Goal: Task Accomplishment & Management: Complete application form

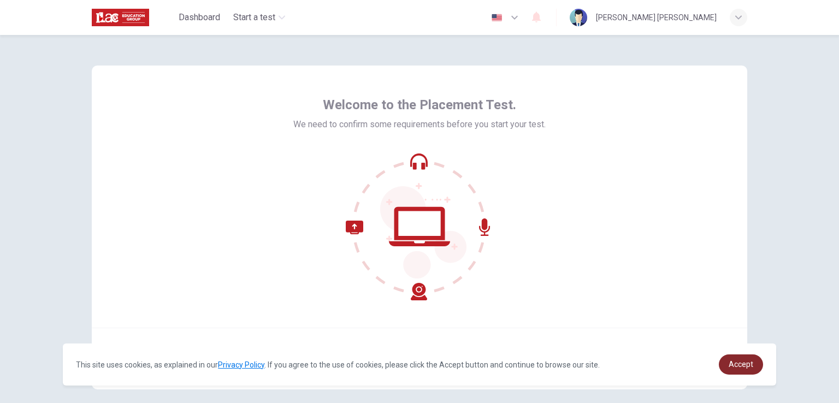
click at [736, 362] on span "Accept" at bounding box center [741, 364] width 25 height 9
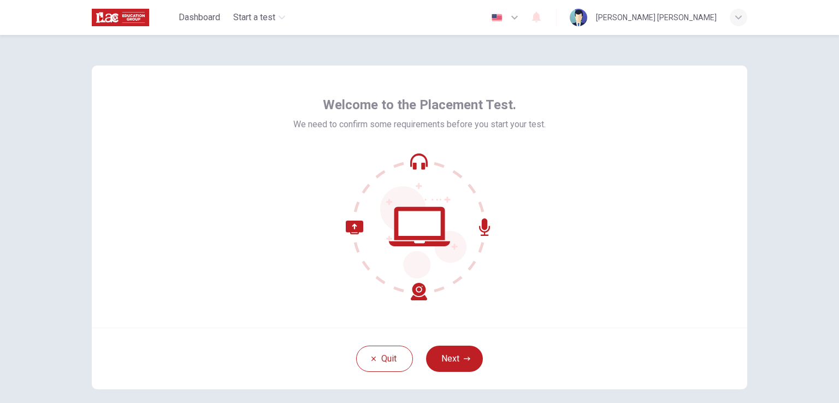
scroll to position [52, 0]
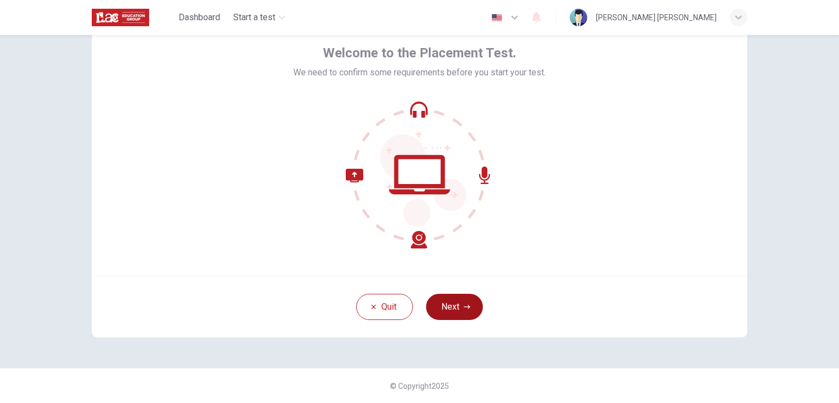
click at [449, 309] on button "Next" at bounding box center [454, 307] width 57 height 26
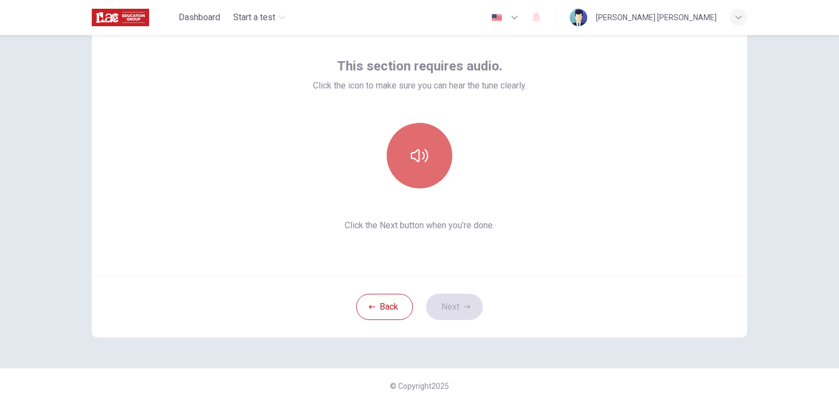
click at [411, 161] on icon "button" at bounding box center [419, 155] width 17 height 17
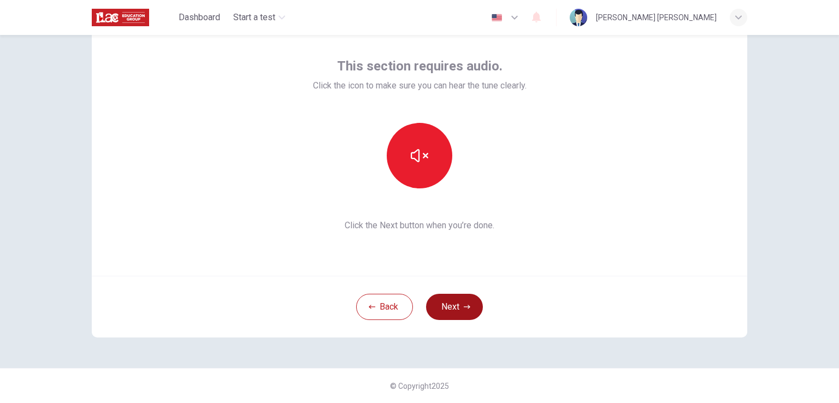
click at [459, 305] on button "Next" at bounding box center [454, 307] width 57 height 26
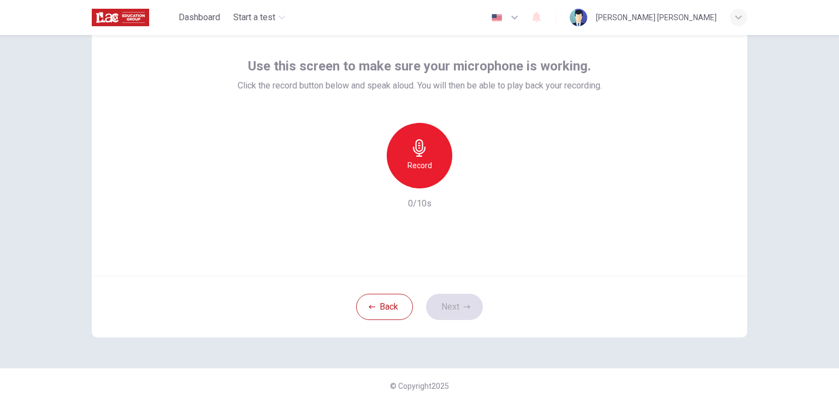
click at [428, 168] on h6 "Record" at bounding box center [419, 165] width 25 height 13
click at [456, 302] on button "Next" at bounding box center [454, 307] width 57 height 26
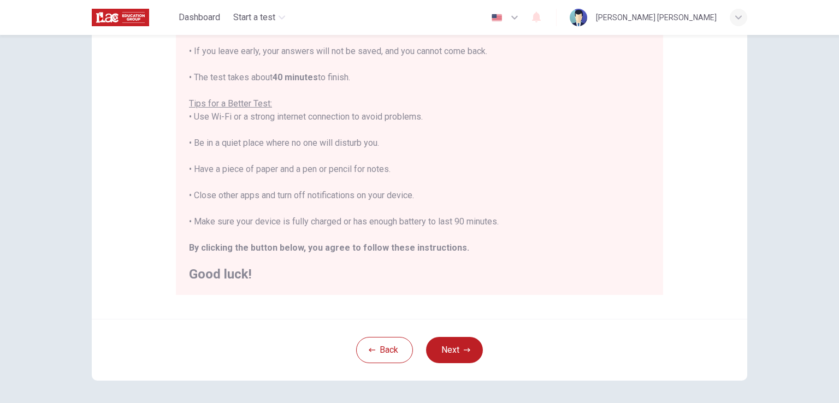
scroll to position [204, 0]
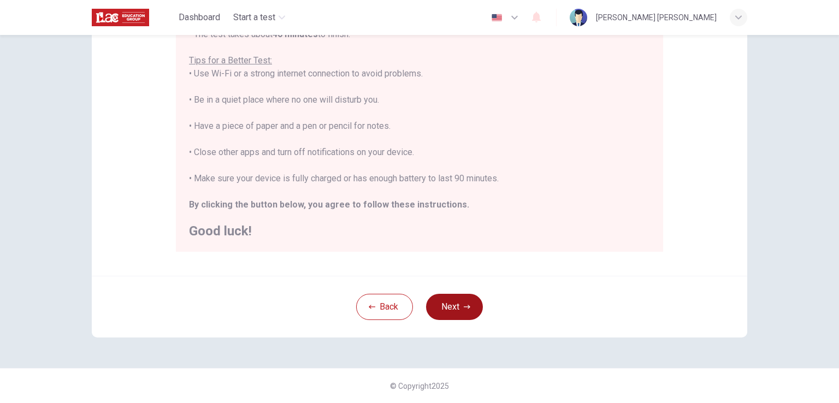
click at [448, 299] on button "Next" at bounding box center [454, 307] width 57 height 26
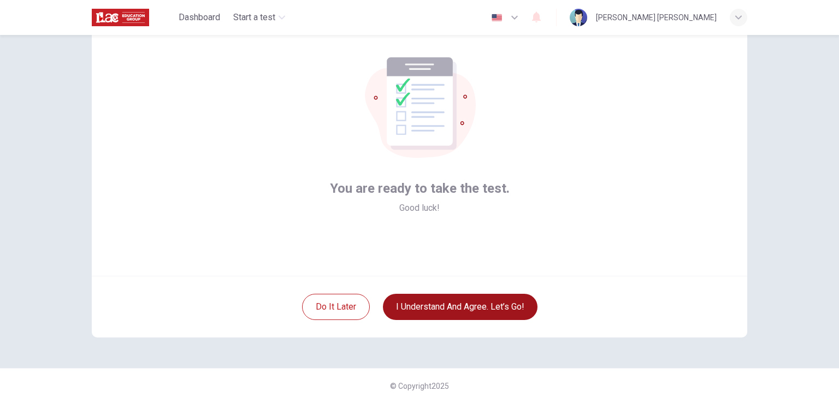
scroll to position [52, 0]
click at [448, 301] on button "I understand and agree. Let’s go!" at bounding box center [460, 307] width 155 height 26
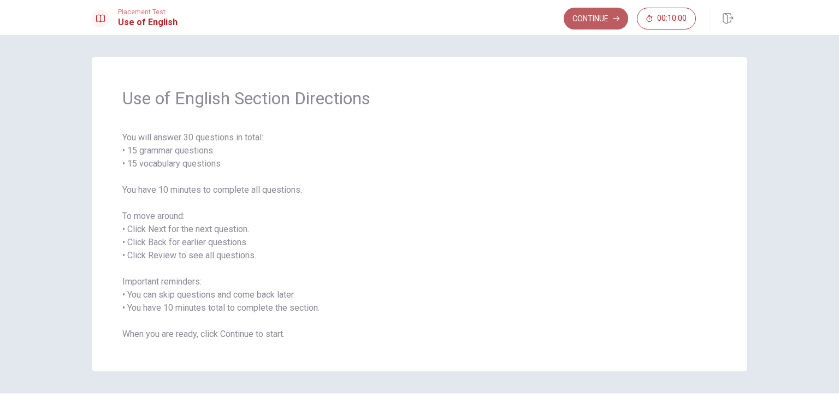
click at [586, 22] on button "Continue" at bounding box center [596, 19] width 64 height 22
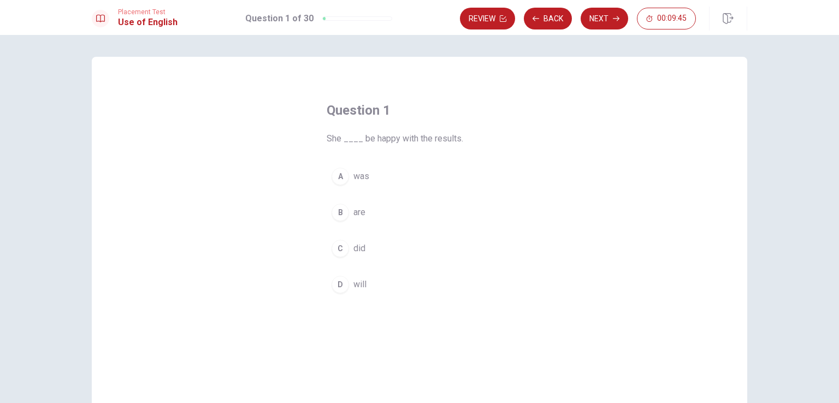
click at [338, 177] on div "A" at bounding box center [340, 176] width 17 height 17
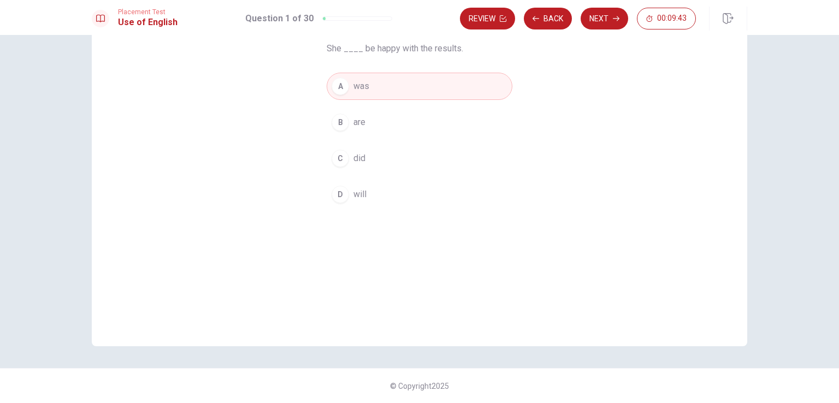
scroll to position [36, 0]
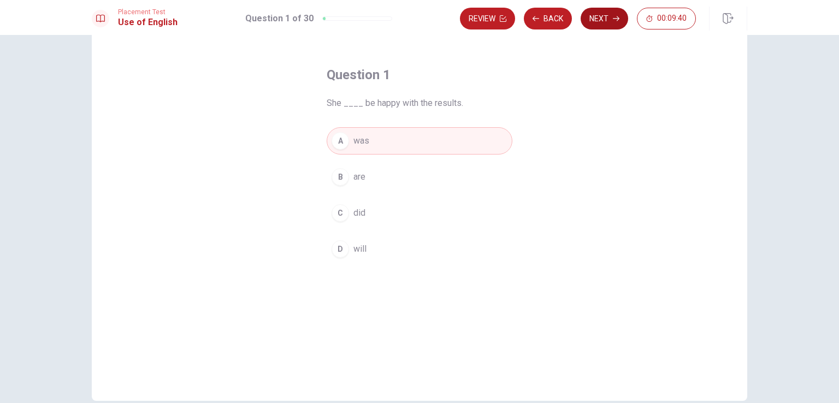
click at [605, 25] on button "Next" at bounding box center [605, 19] width 48 height 22
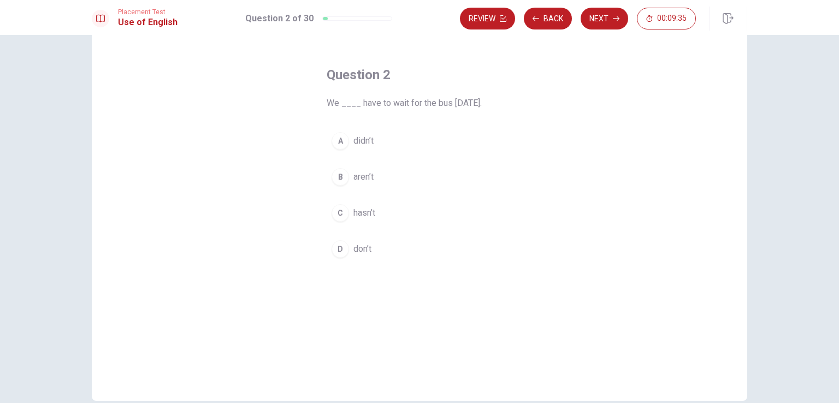
drag, startPoint x: 321, startPoint y: 105, endPoint x: 414, endPoint y: 187, distance: 123.8
click at [414, 187] on div "Question 2 We ____ have to wait for the bus [DATE]. A didn’t B aren’t C hasn’t …" at bounding box center [419, 165] width 229 height 232
drag, startPoint x: 375, startPoint y: 250, endPoint x: 326, endPoint y: 115, distance: 143.8
click at [326, 117] on div "Question 2 We ____ have to wait for the bus [DATE]. A didn’t B aren’t C hasn’t …" at bounding box center [419, 165] width 229 height 232
drag, startPoint x: 326, startPoint y: 104, endPoint x: 441, endPoint y: 105, distance: 115.8
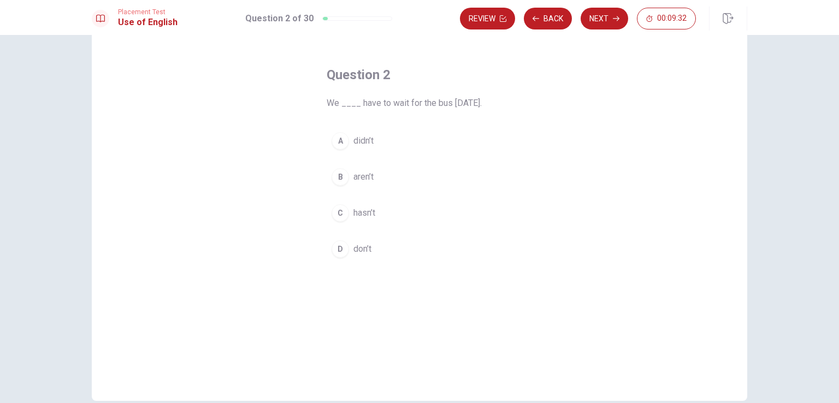
click at [427, 105] on span "We ____ have to wait for the bus [DATE]." at bounding box center [420, 103] width 186 height 13
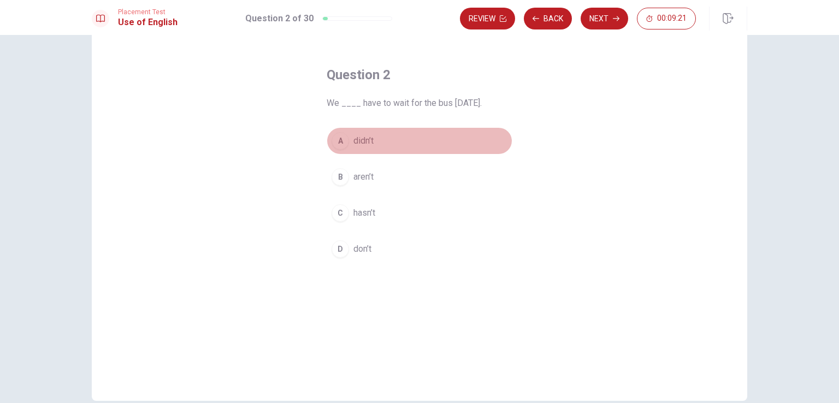
click at [338, 146] on div "A" at bounding box center [340, 140] width 17 height 17
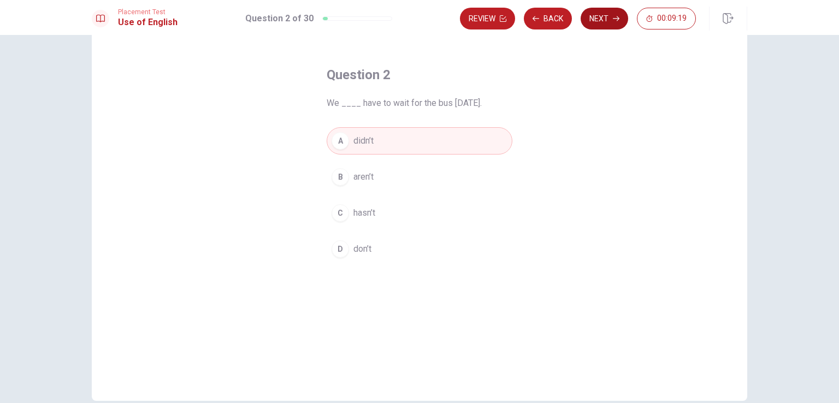
click at [596, 27] on button "Next" at bounding box center [605, 19] width 48 height 22
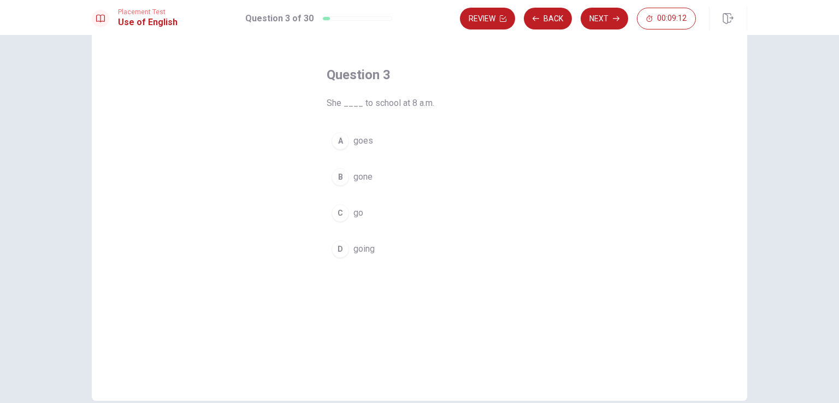
click at [347, 216] on button "C go" at bounding box center [420, 212] width 186 height 27
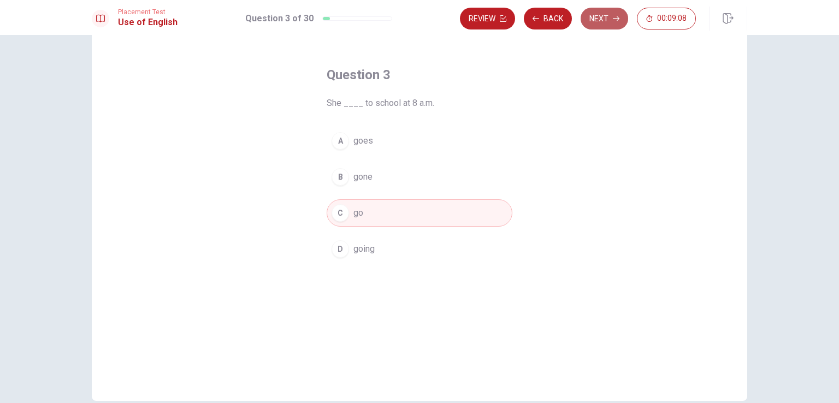
click at [613, 20] on icon "button" at bounding box center [616, 18] width 7 height 7
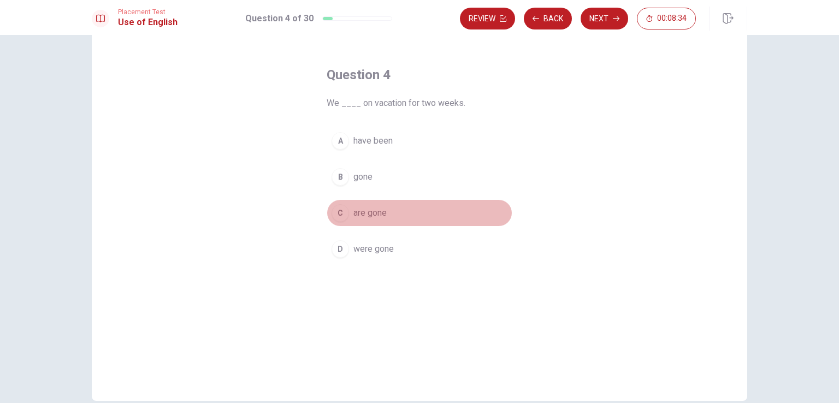
click at [338, 216] on div "C" at bounding box center [340, 212] width 17 height 17
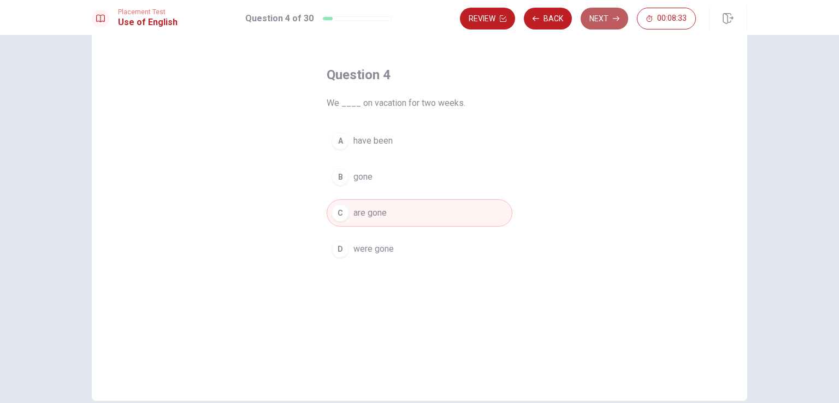
click at [619, 16] on icon "button" at bounding box center [616, 18] width 7 height 7
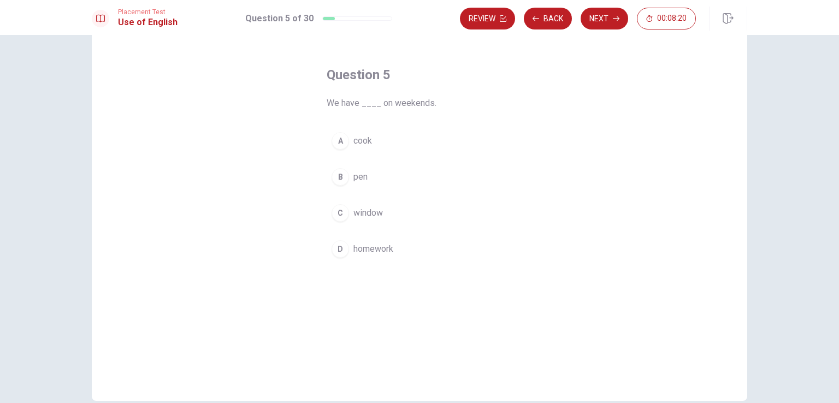
click at [339, 254] on div "D" at bounding box center [340, 248] width 17 height 17
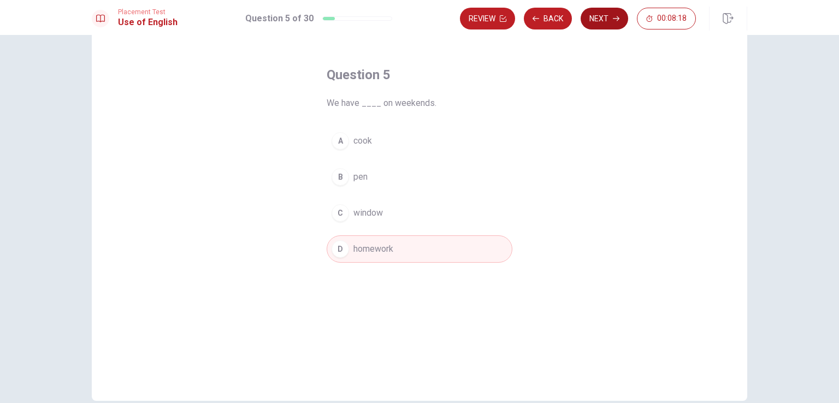
click at [608, 21] on button "Next" at bounding box center [605, 19] width 48 height 22
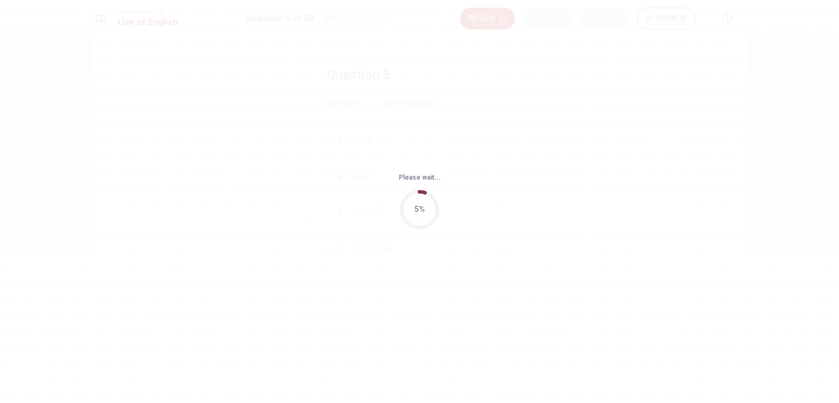
scroll to position [0, 0]
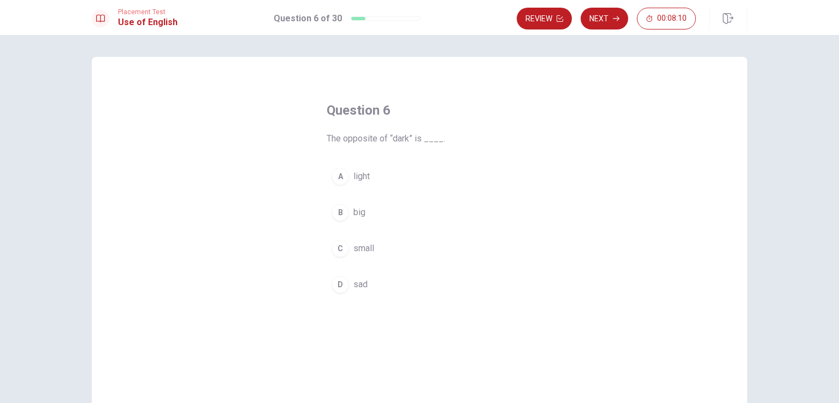
click at [337, 178] on div "A" at bounding box center [340, 176] width 17 height 17
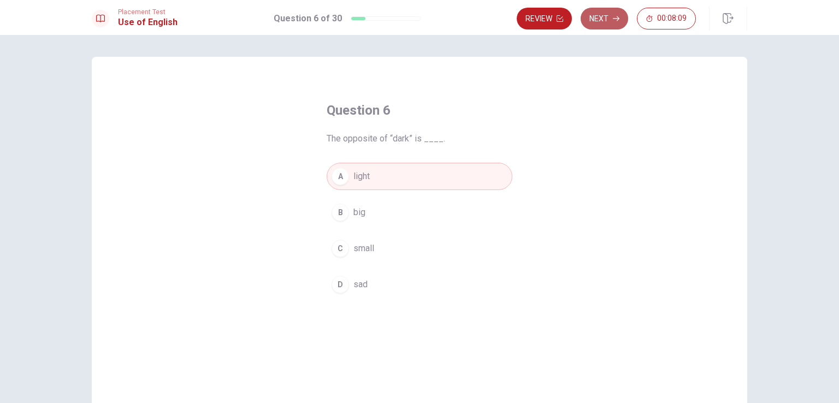
click at [617, 21] on icon "button" at bounding box center [616, 18] width 7 height 7
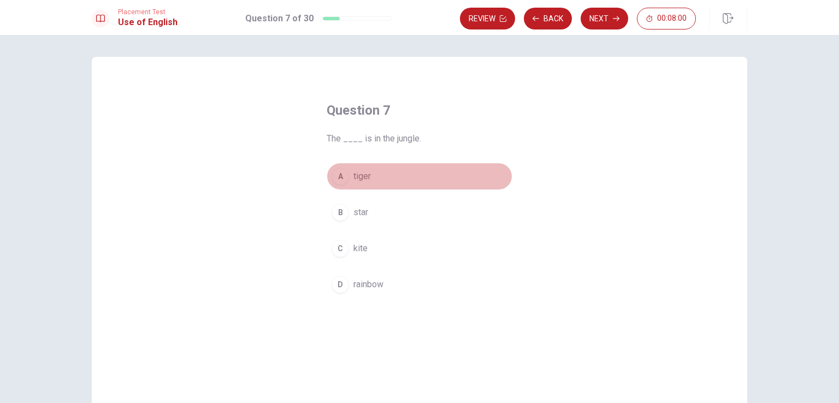
click at [339, 182] on div "A" at bounding box center [340, 176] width 17 height 17
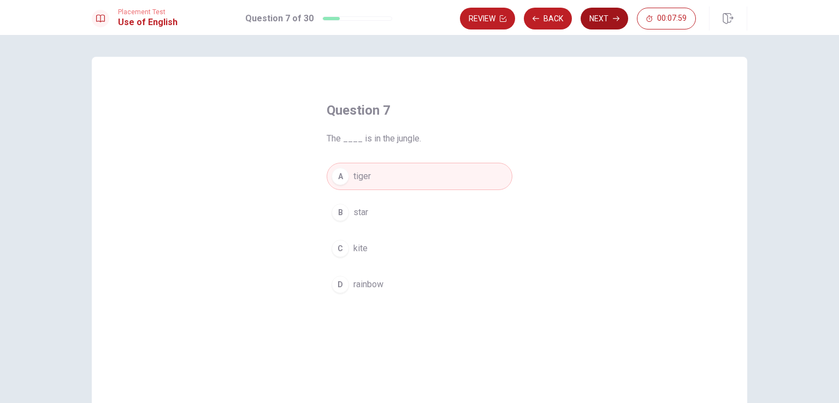
click at [605, 23] on button "Next" at bounding box center [605, 19] width 48 height 22
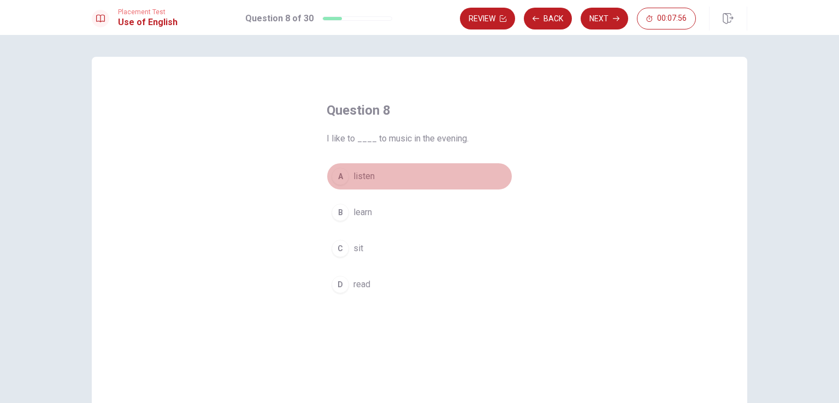
click at [336, 173] on div "A" at bounding box center [340, 176] width 17 height 17
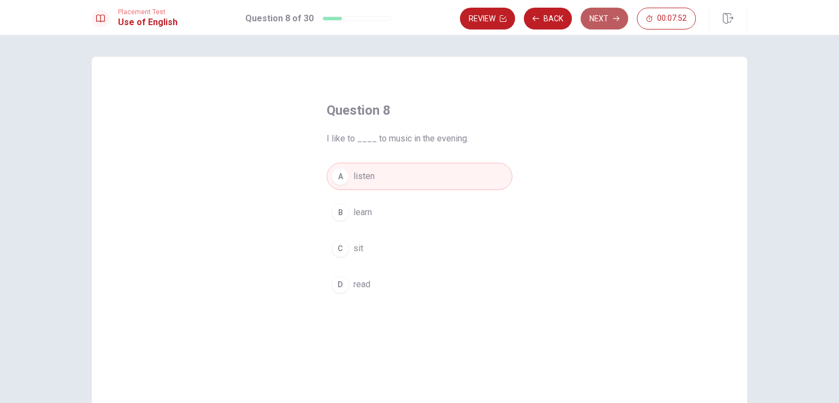
click at [607, 23] on button "Next" at bounding box center [605, 19] width 48 height 22
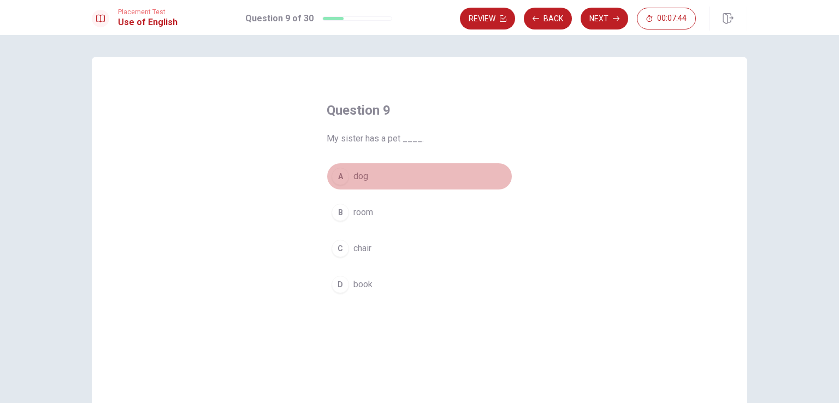
click at [349, 178] on button "A dog" at bounding box center [420, 176] width 186 height 27
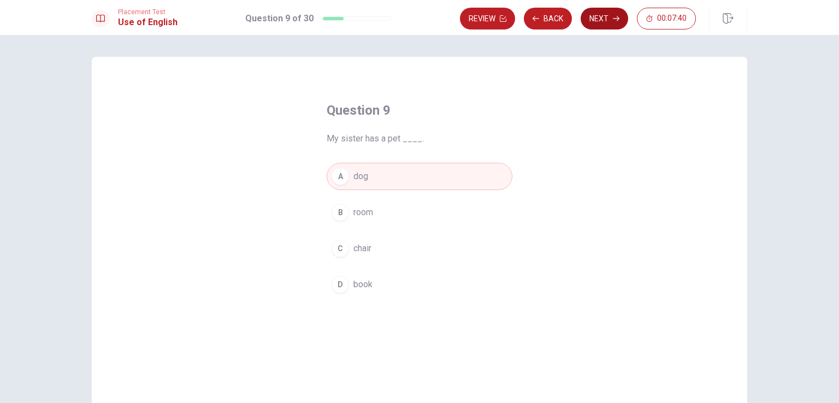
click at [606, 26] on button "Next" at bounding box center [605, 19] width 48 height 22
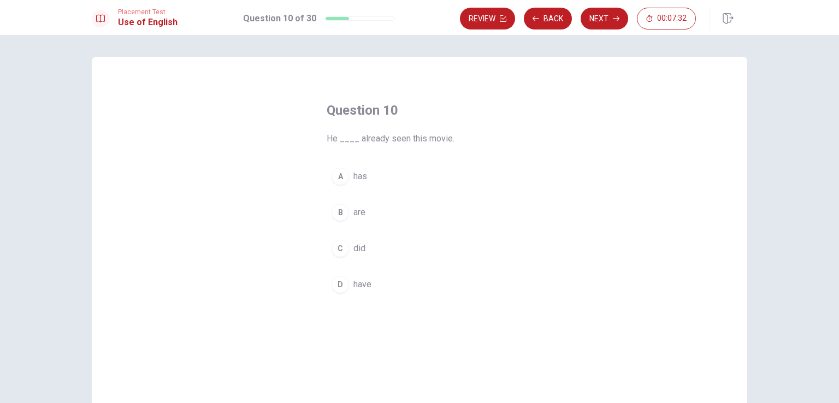
click at [345, 173] on button "A has" at bounding box center [420, 176] width 186 height 27
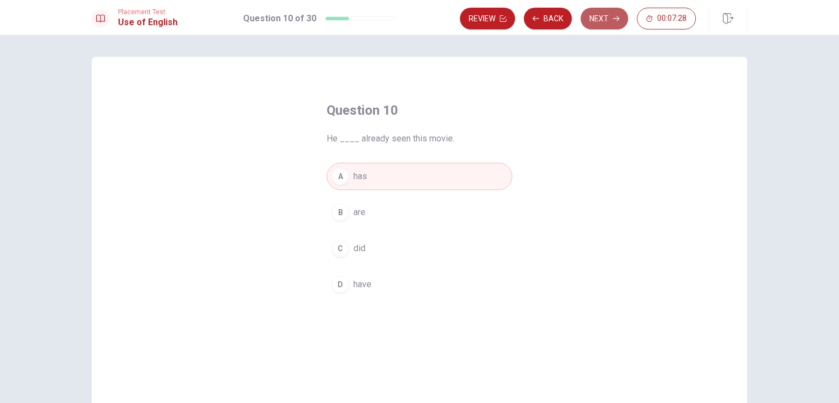
click at [613, 23] on button "Next" at bounding box center [605, 19] width 48 height 22
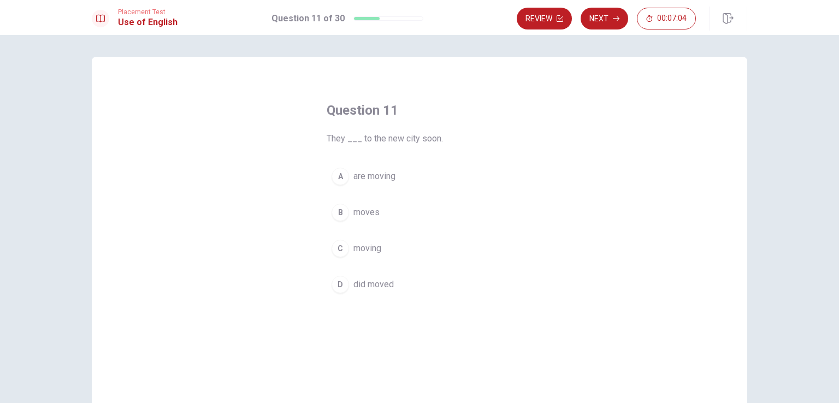
click at [339, 217] on div "B" at bounding box center [340, 212] width 17 height 17
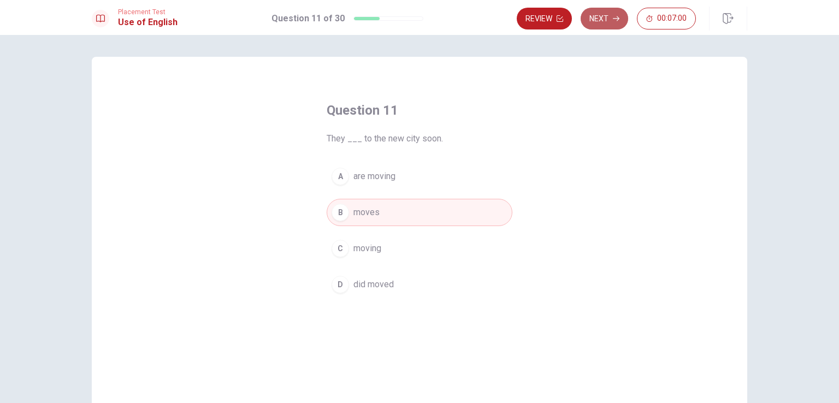
click at [609, 25] on button "Next" at bounding box center [605, 19] width 48 height 22
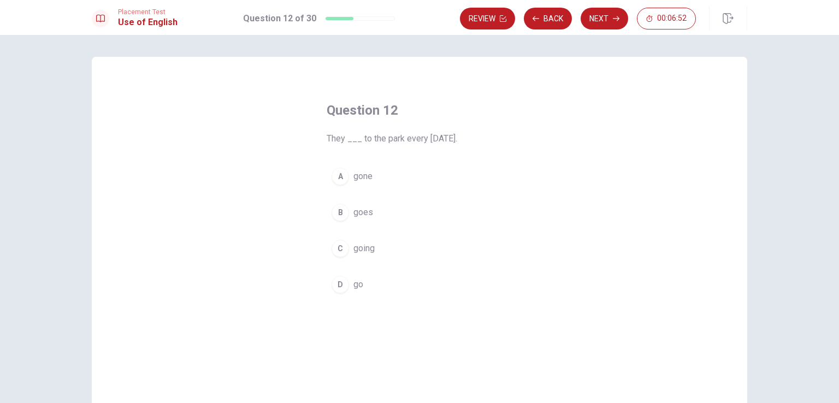
click at [339, 217] on div "B" at bounding box center [340, 212] width 17 height 17
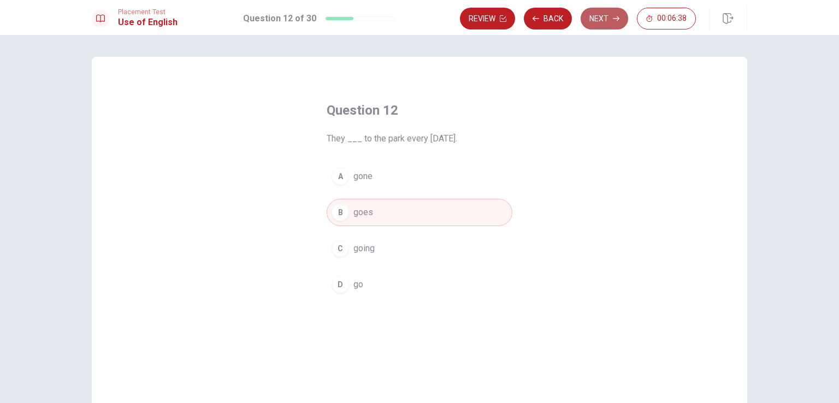
click at [610, 11] on button "Next" at bounding box center [605, 19] width 48 height 22
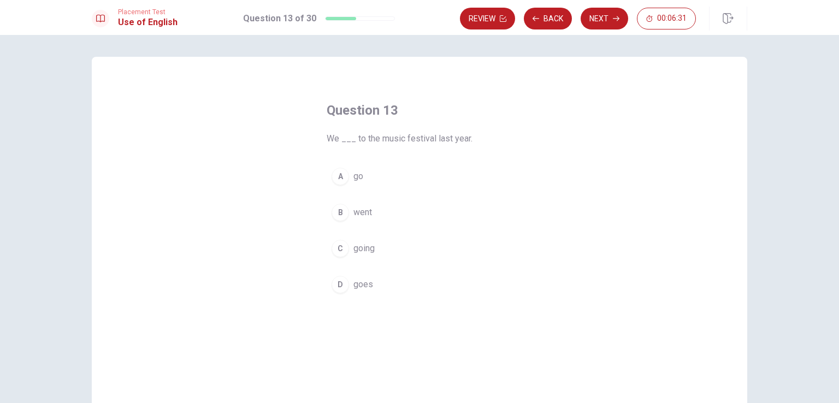
click at [344, 215] on div "B" at bounding box center [340, 212] width 17 height 17
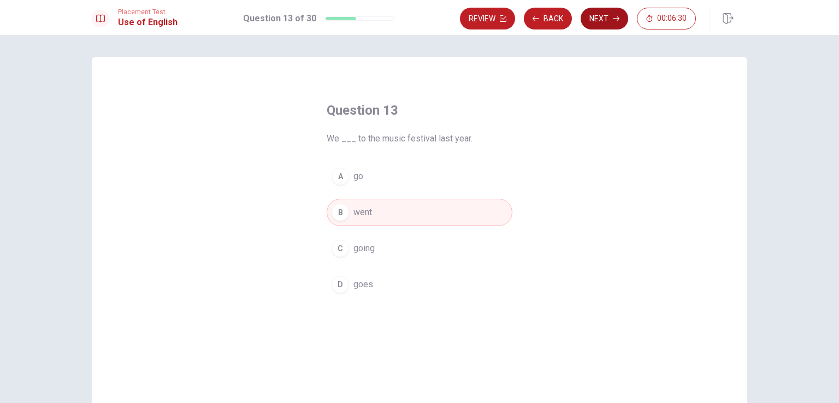
click at [615, 20] on icon "button" at bounding box center [616, 18] width 7 height 7
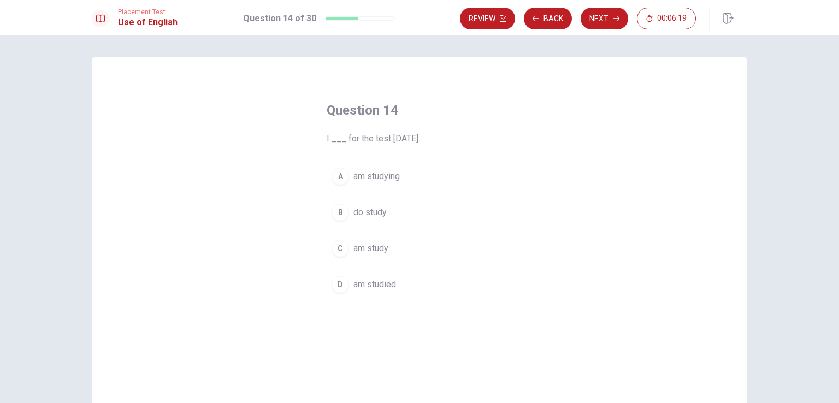
click at [380, 181] on span "am studying" at bounding box center [376, 176] width 46 height 13
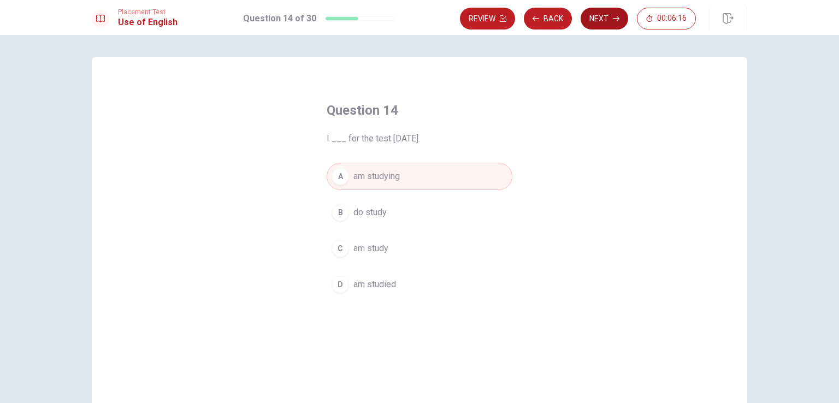
click at [616, 25] on button "Next" at bounding box center [605, 19] width 48 height 22
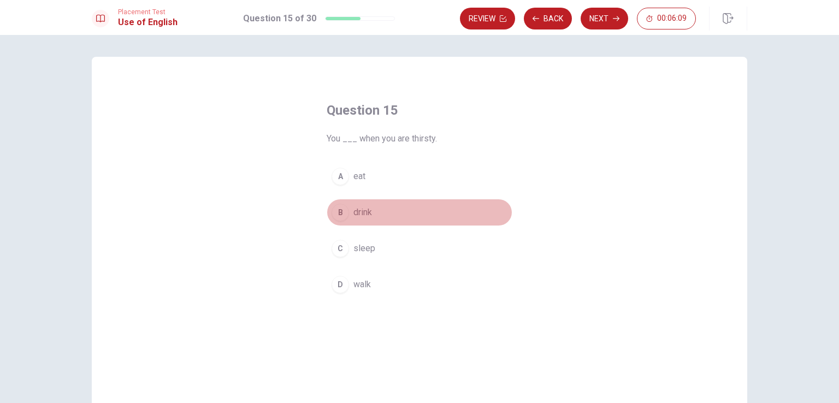
click at [336, 210] on div "B" at bounding box center [340, 212] width 17 height 17
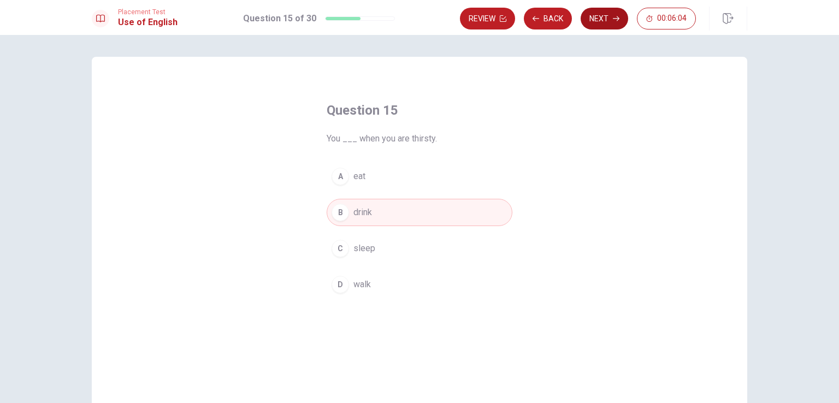
click at [618, 18] on icon "button" at bounding box center [616, 18] width 7 height 7
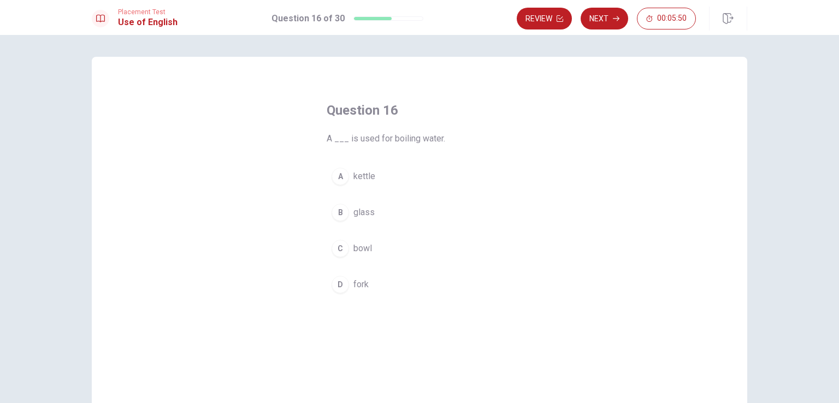
click at [342, 254] on div "C" at bounding box center [340, 248] width 17 height 17
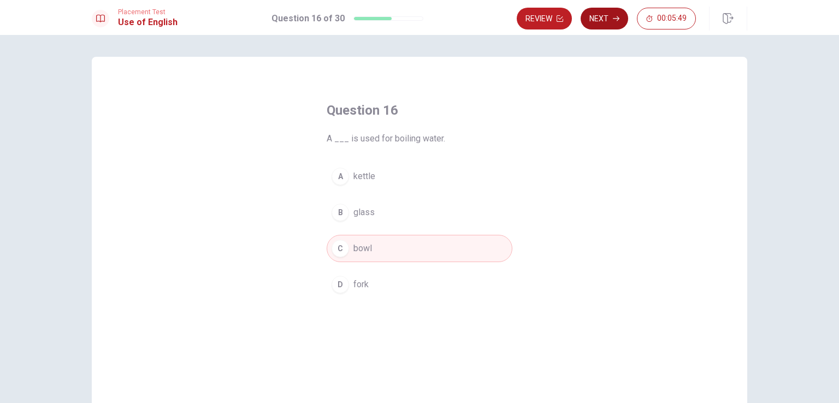
click at [618, 18] on icon "button" at bounding box center [616, 18] width 7 height 7
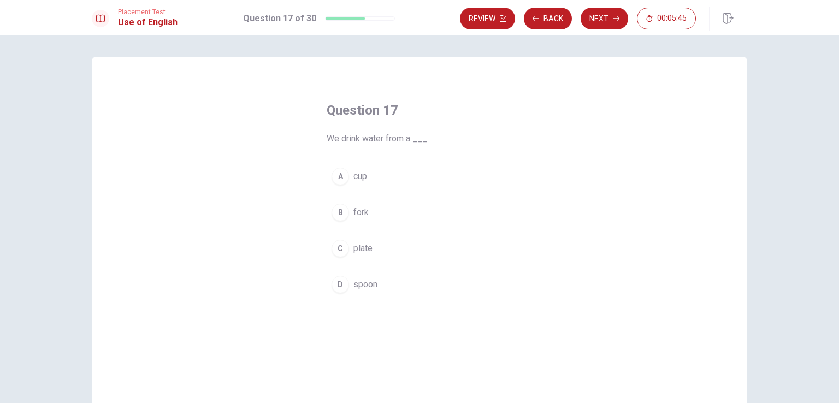
click at [341, 178] on div "A" at bounding box center [340, 176] width 17 height 17
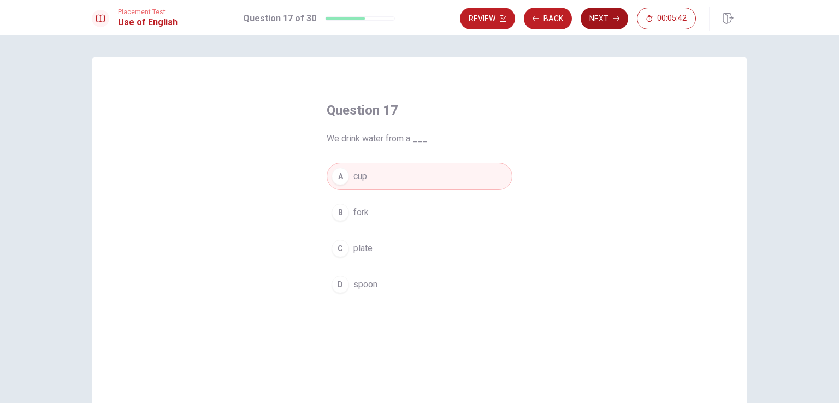
click at [613, 25] on button "Next" at bounding box center [605, 19] width 48 height 22
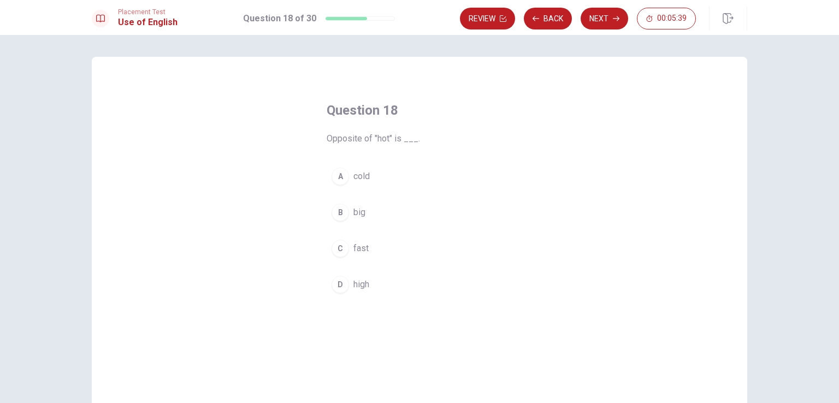
click at [338, 182] on div "A" at bounding box center [340, 176] width 17 height 17
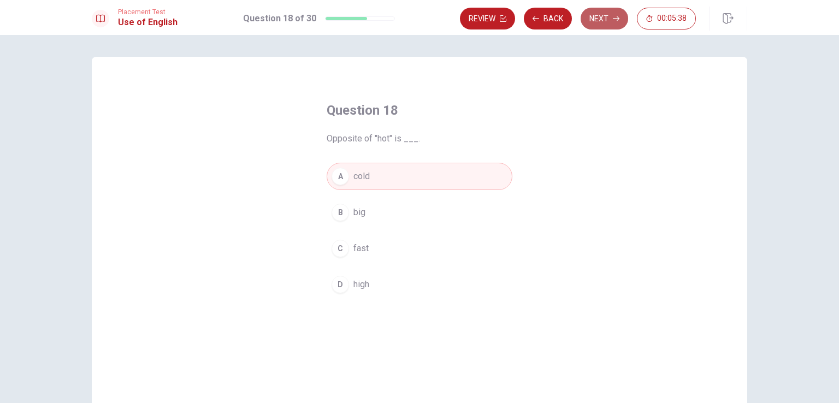
click at [612, 29] on button "Next" at bounding box center [605, 19] width 48 height 22
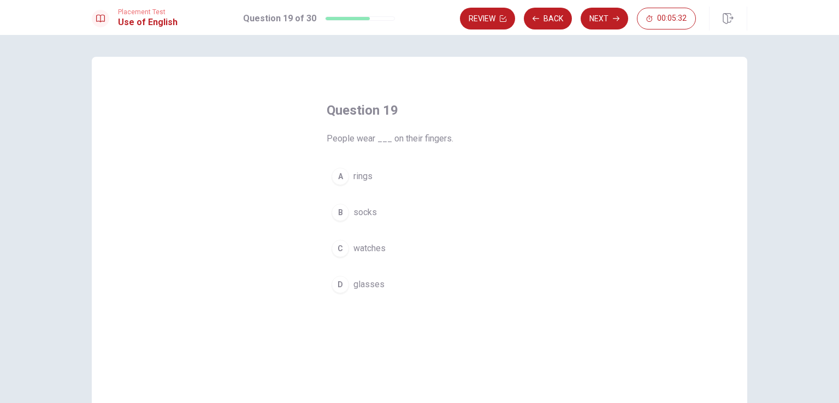
click at [337, 212] on div "B" at bounding box center [340, 212] width 17 height 17
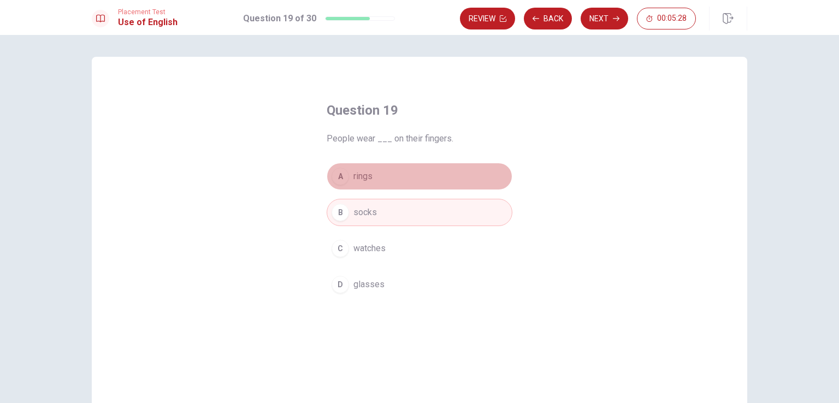
click at [346, 176] on button "A rings" at bounding box center [420, 176] width 186 height 27
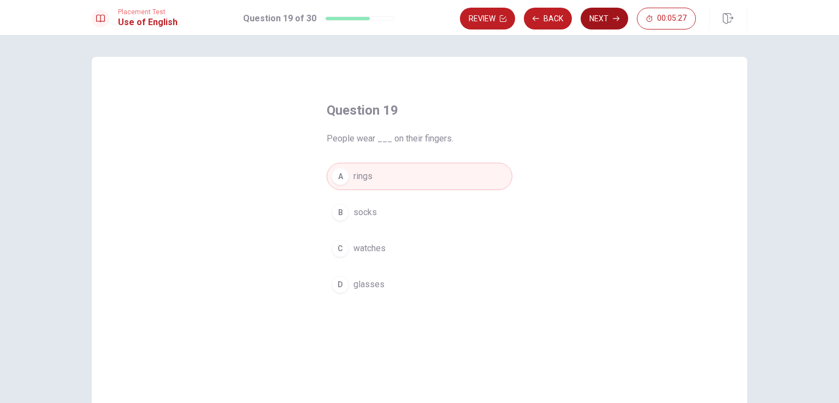
click at [615, 16] on icon "button" at bounding box center [616, 18] width 7 height 7
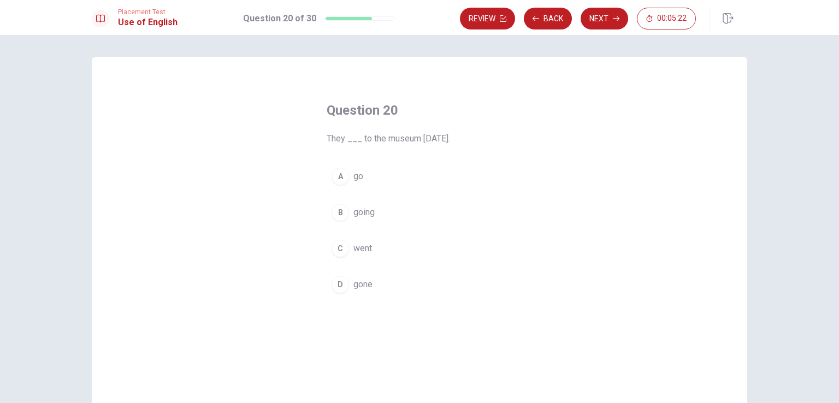
click at [336, 255] on div "C" at bounding box center [340, 248] width 17 height 17
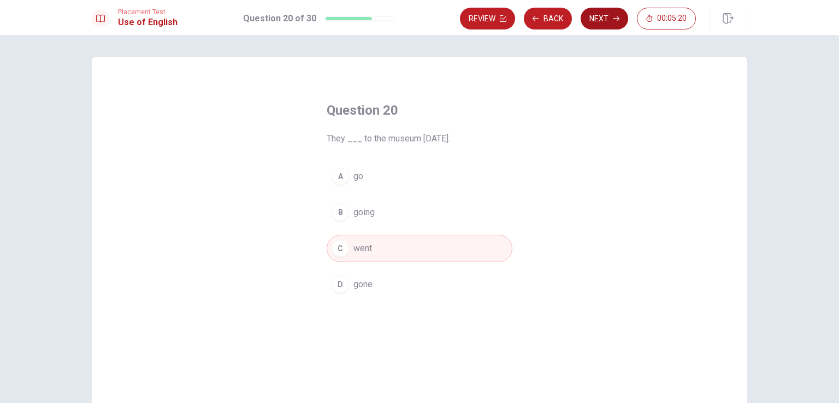
click at [610, 26] on button "Next" at bounding box center [605, 19] width 48 height 22
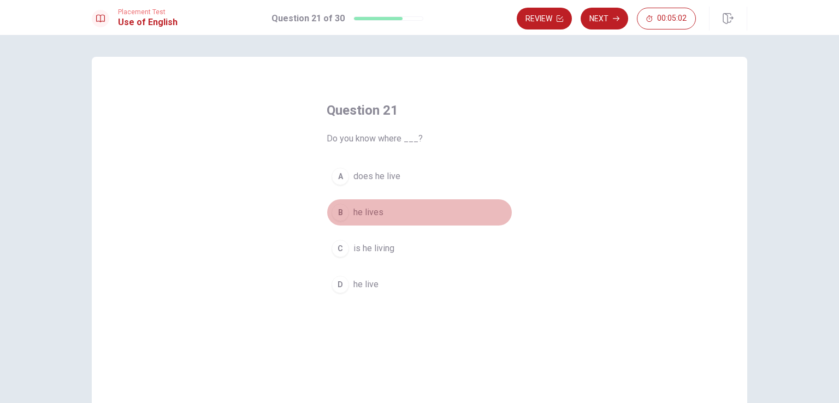
click at [339, 217] on div "B" at bounding box center [340, 212] width 17 height 17
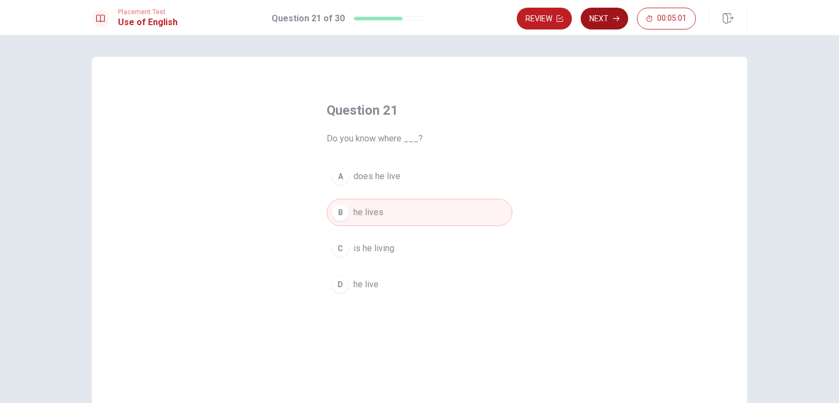
click at [606, 18] on button "Next" at bounding box center [605, 19] width 48 height 22
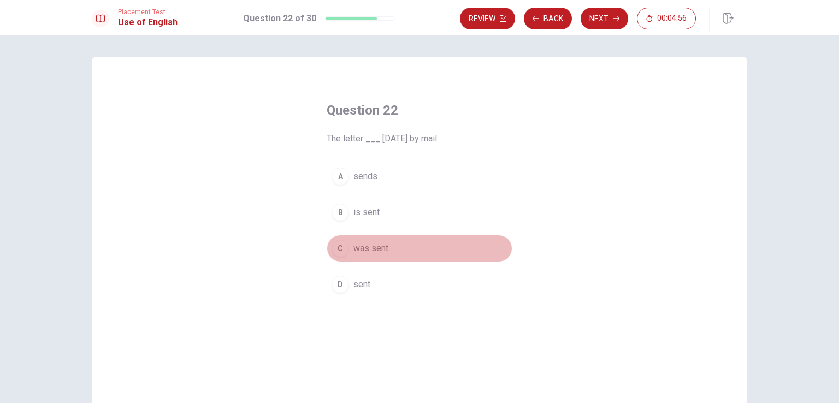
click at [334, 253] on div "C" at bounding box center [340, 248] width 17 height 17
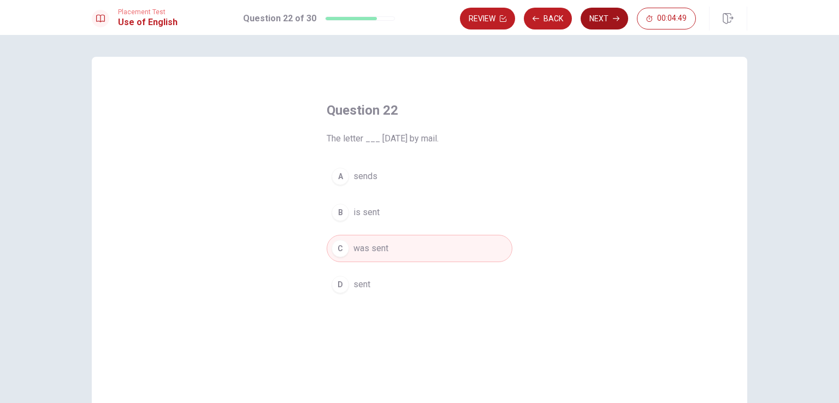
click at [613, 22] on button "Next" at bounding box center [605, 19] width 48 height 22
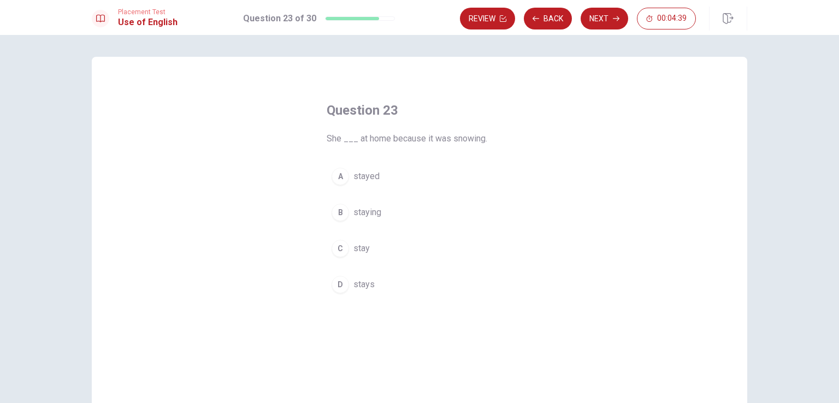
click at [344, 249] on div "C" at bounding box center [340, 248] width 17 height 17
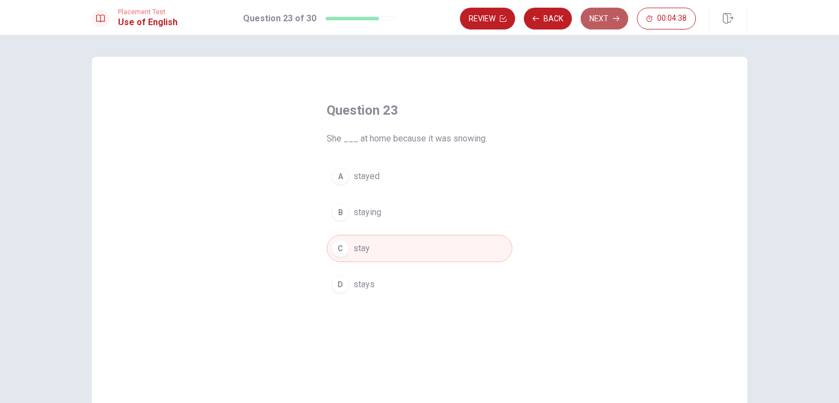
click at [613, 28] on button "Next" at bounding box center [605, 19] width 48 height 22
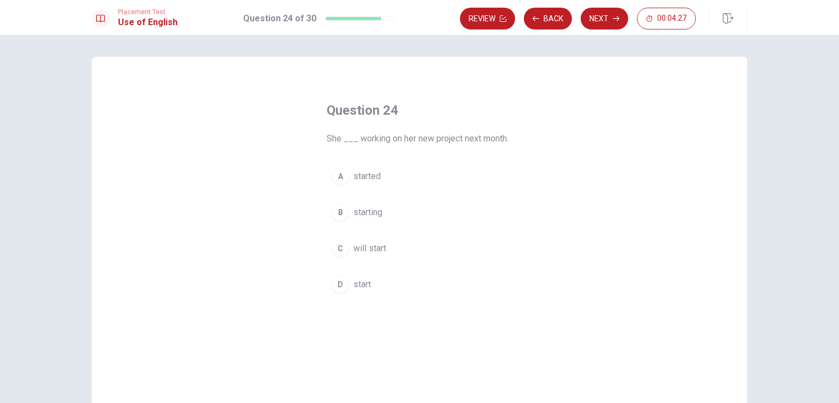
click at [349, 254] on button "C will start" at bounding box center [420, 248] width 186 height 27
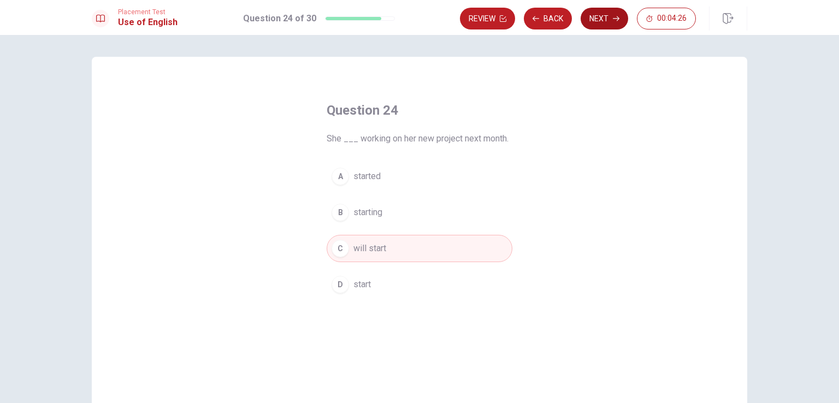
click at [600, 18] on button "Next" at bounding box center [605, 19] width 48 height 22
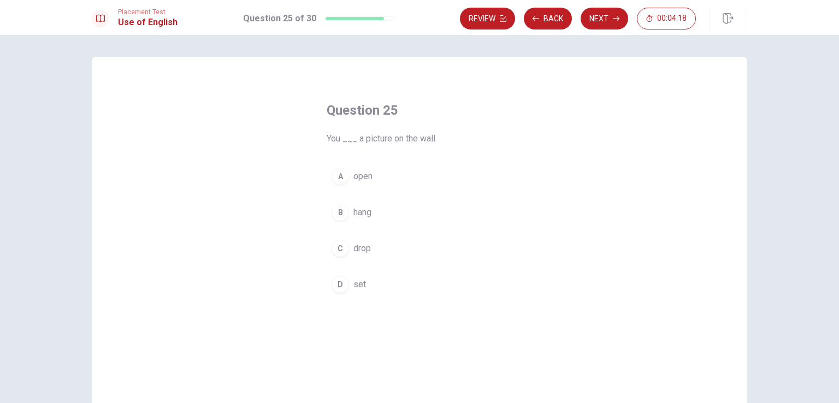
click at [346, 283] on button "D set" at bounding box center [420, 284] width 186 height 27
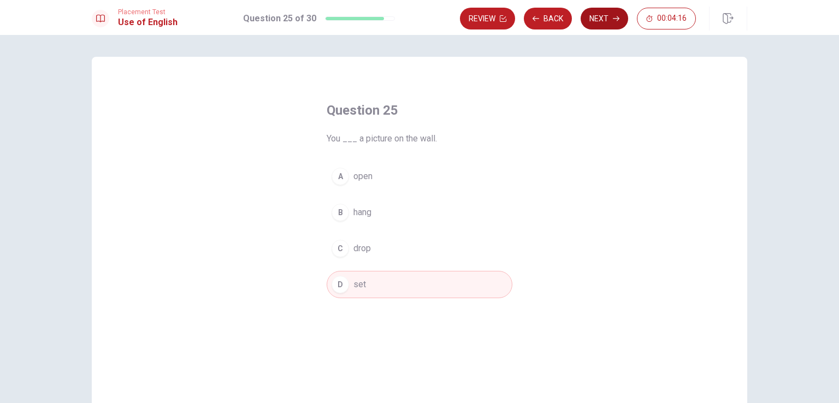
click at [616, 17] on icon "button" at bounding box center [616, 18] width 7 height 7
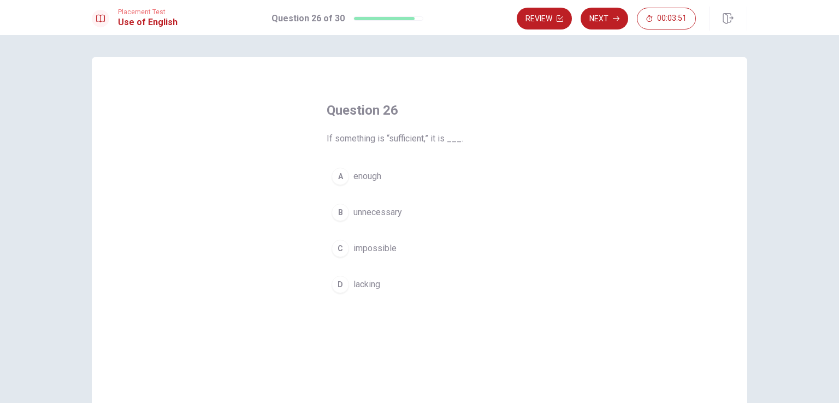
click at [354, 172] on span "enough" at bounding box center [367, 176] width 28 height 13
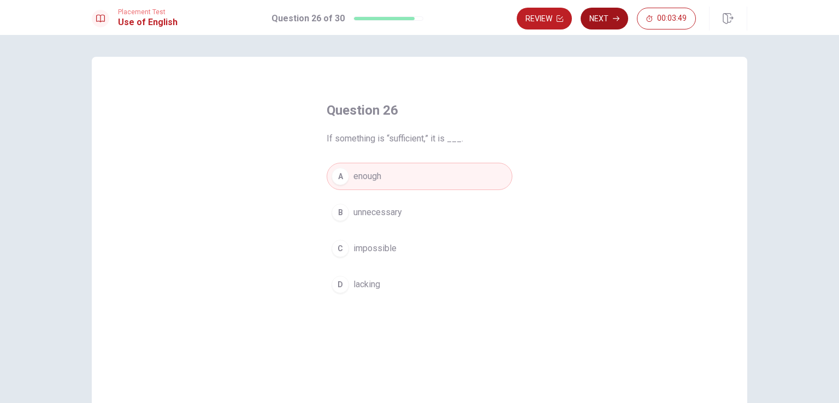
click at [618, 13] on button "Next" at bounding box center [605, 19] width 48 height 22
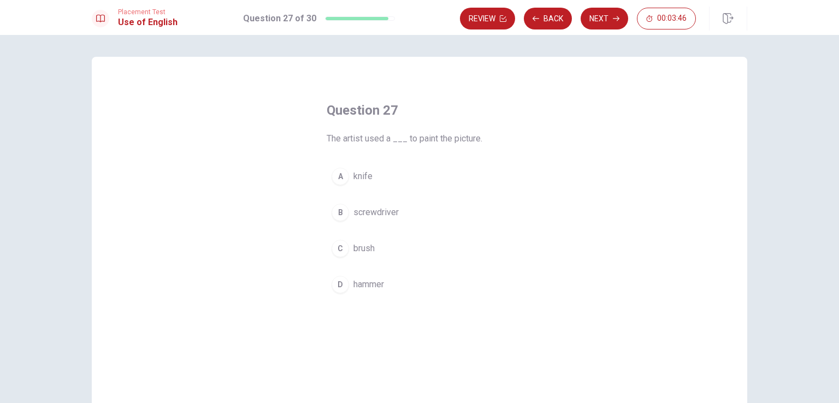
click at [347, 254] on button "C brush" at bounding box center [420, 248] width 186 height 27
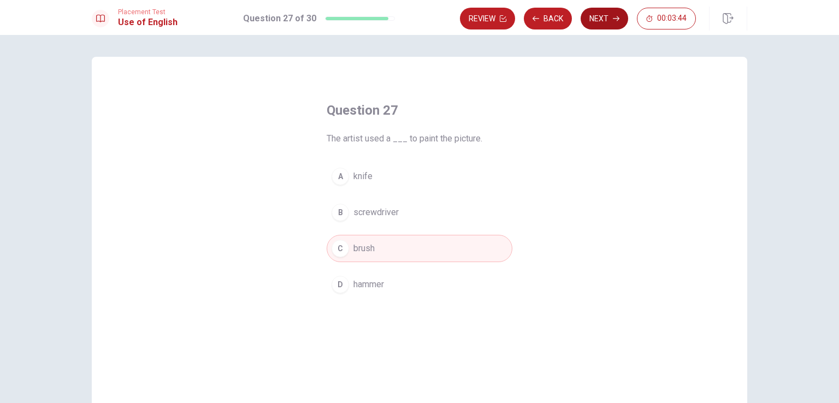
click at [607, 19] on button "Next" at bounding box center [605, 19] width 48 height 22
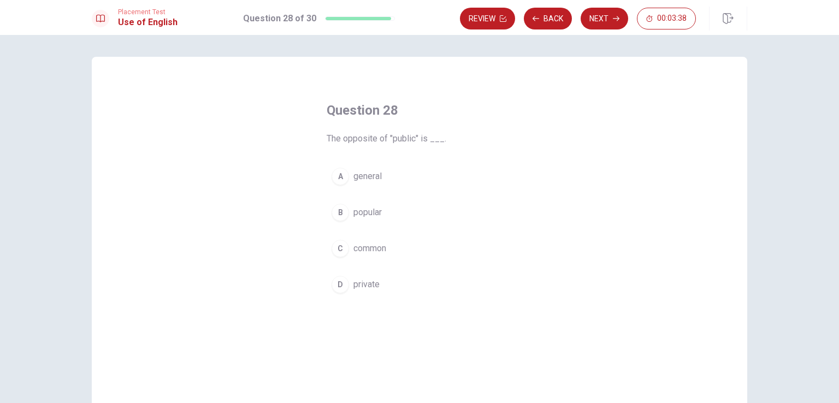
click at [370, 289] on span "private" at bounding box center [366, 284] width 26 height 13
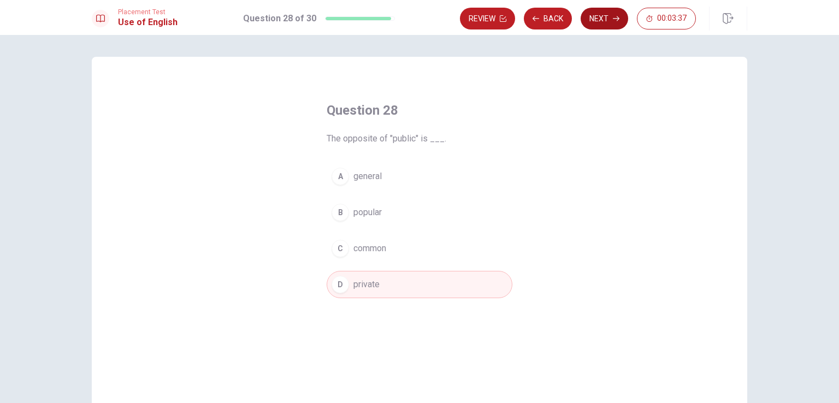
click at [607, 18] on button "Next" at bounding box center [605, 19] width 48 height 22
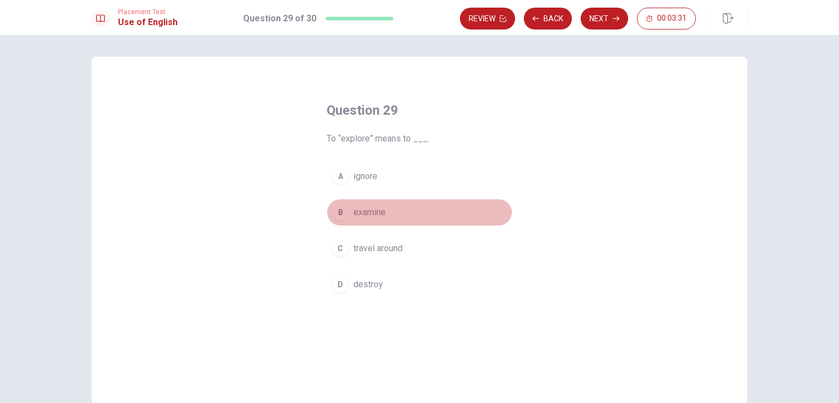
click at [341, 212] on div "B" at bounding box center [340, 212] width 17 height 17
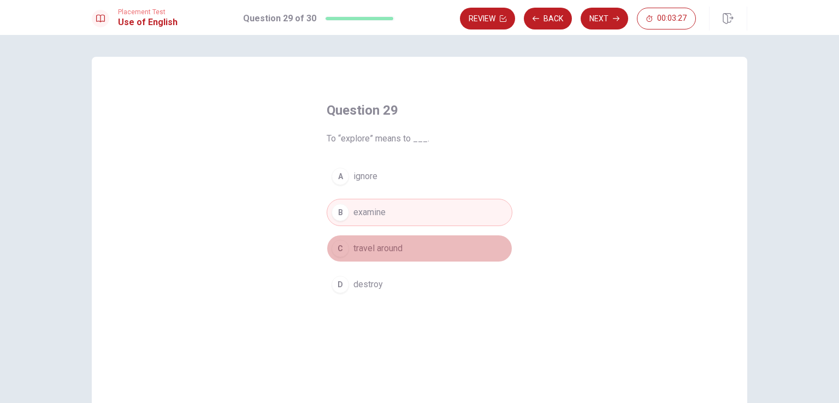
click at [363, 256] on button "C travel around" at bounding box center [420, 248] width 186 height 27
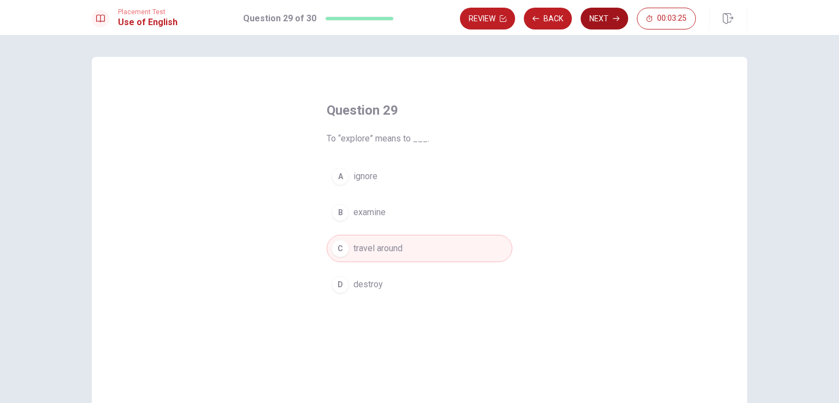
click at [599, 26] on button "Next" at bounding box center [605, 19] width 48 height 22
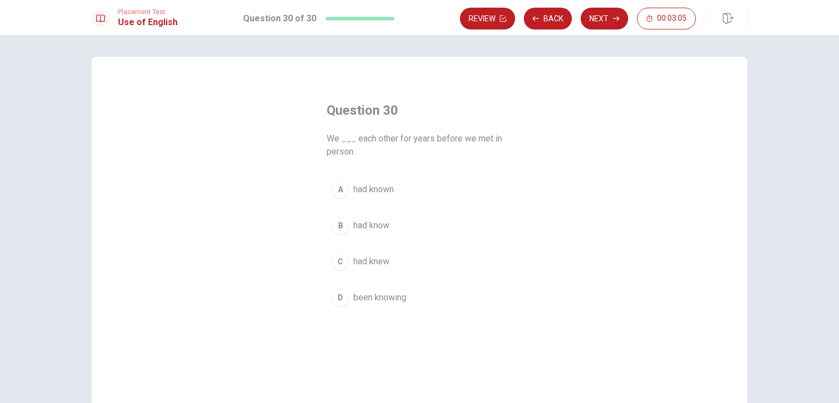
click at [340, 268] on div "C" at bounding box center [340, 261] width 17 height 17
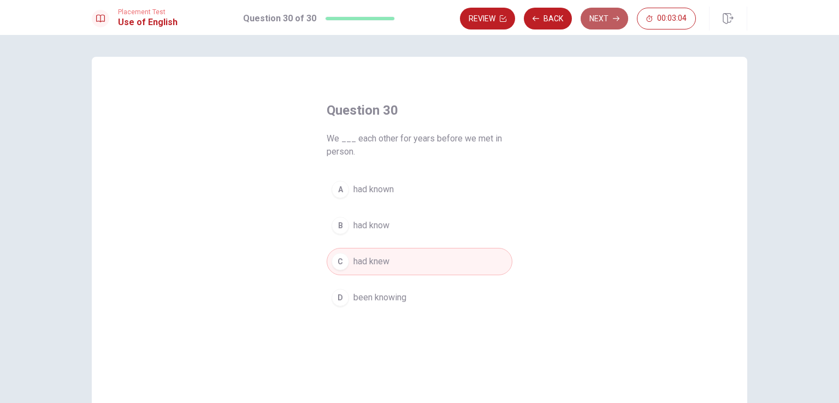
click at [606, 14] on button "Next" at bounding box center [605, 19] width 48 height 22
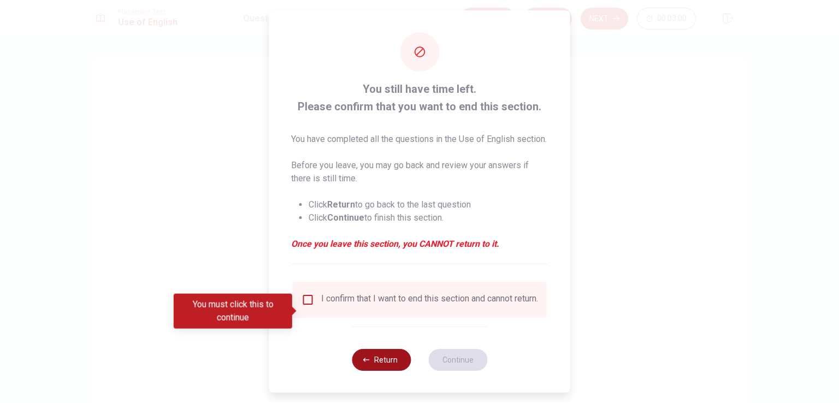
click at [401, 371] on button "Return" at bounding box center [381, 360] width 59 height 22
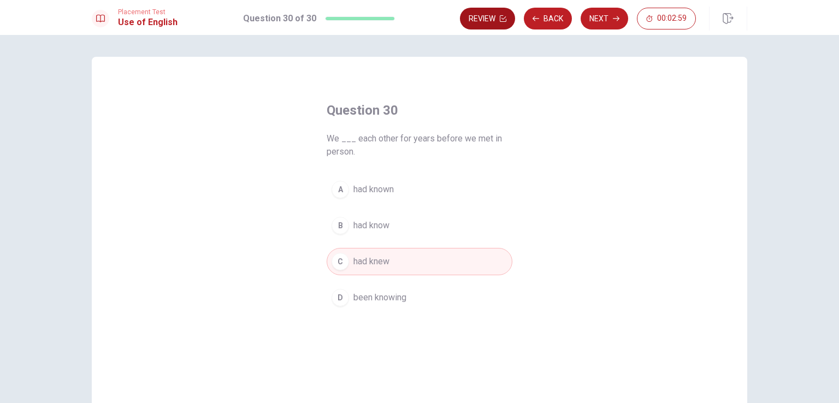
click at [486, 25] on button "Review" at bounding box center [487, 19] width 55 height 22
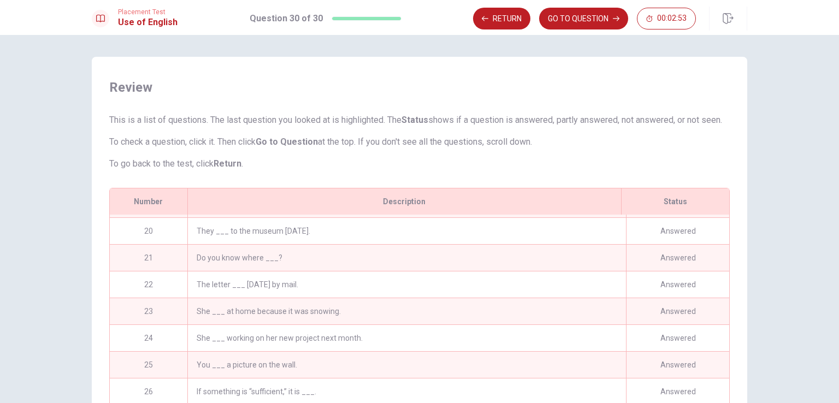
scroll to position [560, 0]
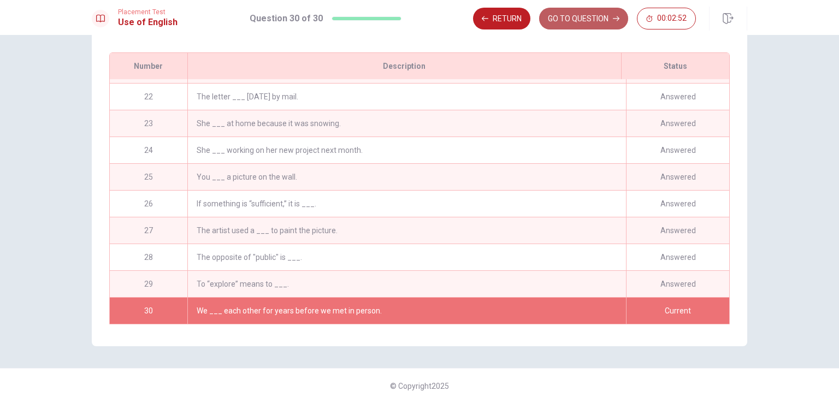
click at [593, 18] on button "GO TO QUESTION" at bounding box center [583, 19] width 89 height 22
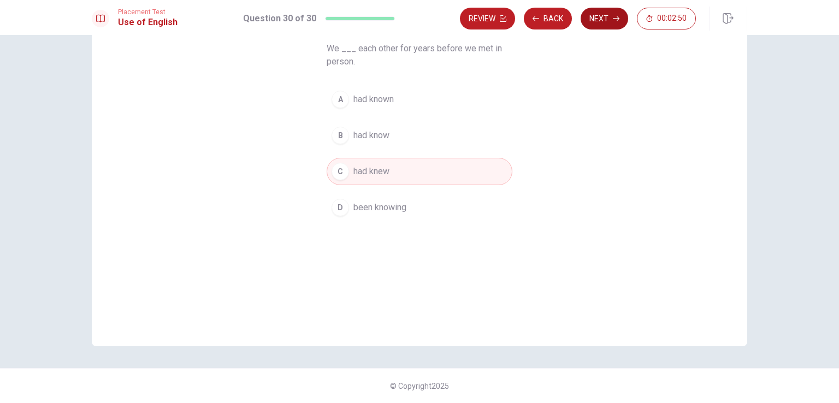
click at [600, 18] on button "Next" at bounding box center [605, 19] width 48 height 22
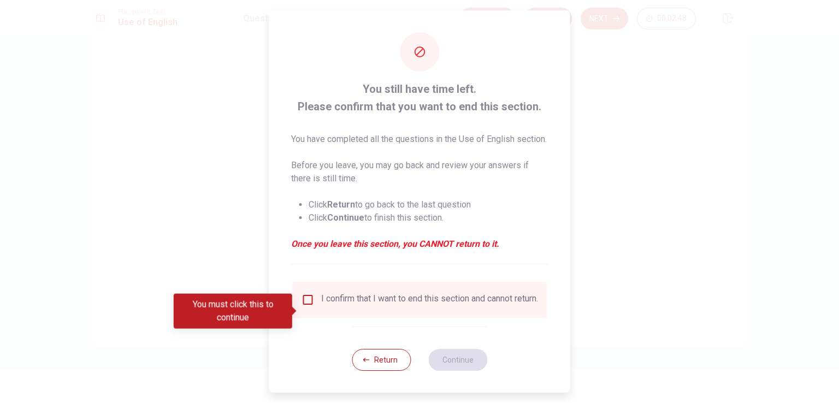
click at [307, 306] on input "You must click this to continue" at bounding box center [308, 299] width 13 height 13
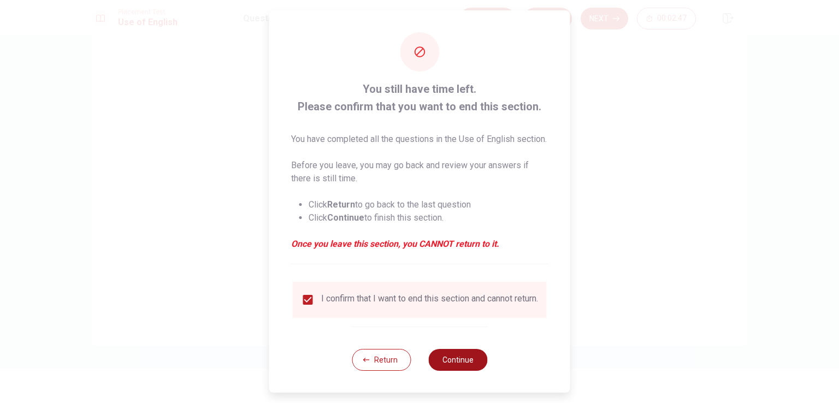
click at [466, 371] on button "Continue" at bounding box center [457, 360] width 59 height 22
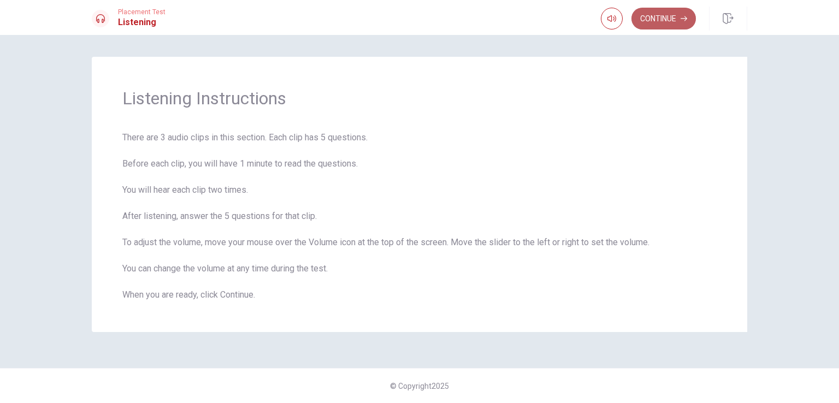
click at [662, 16] on button "Continue" at bounding box center [663, 19] width 64 height 22
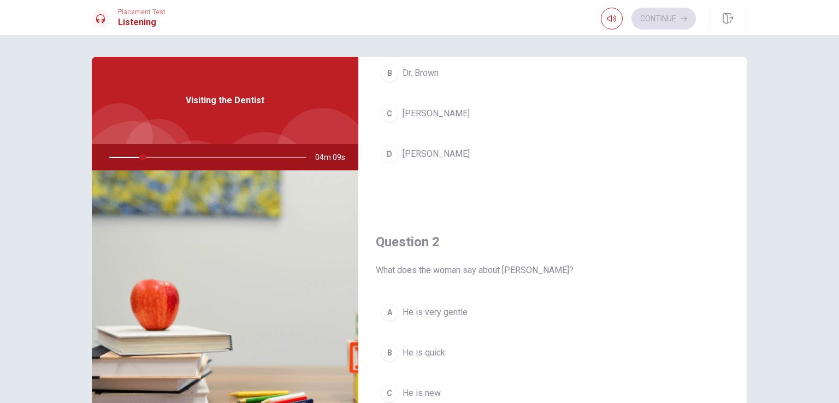
scroll to position [55, 0]
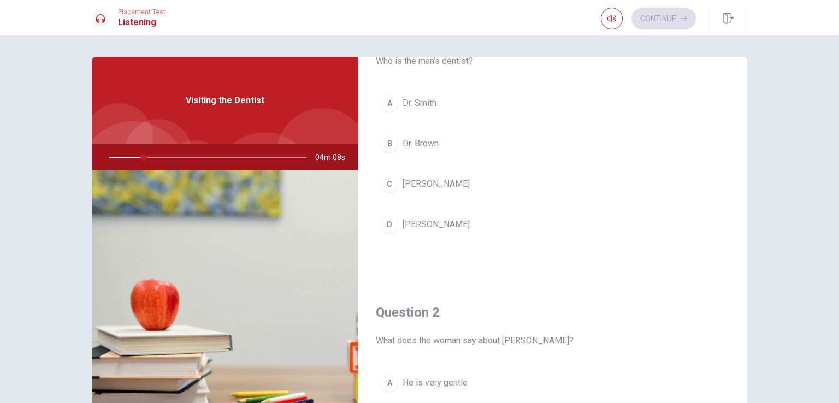
click at [382, 104] on div "A" at bounding box center [389, 103] width 17 height 17
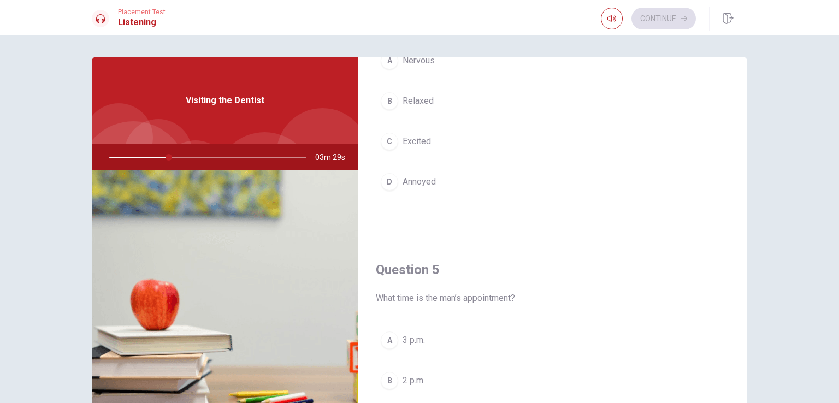
scroll to position [1014, 0]
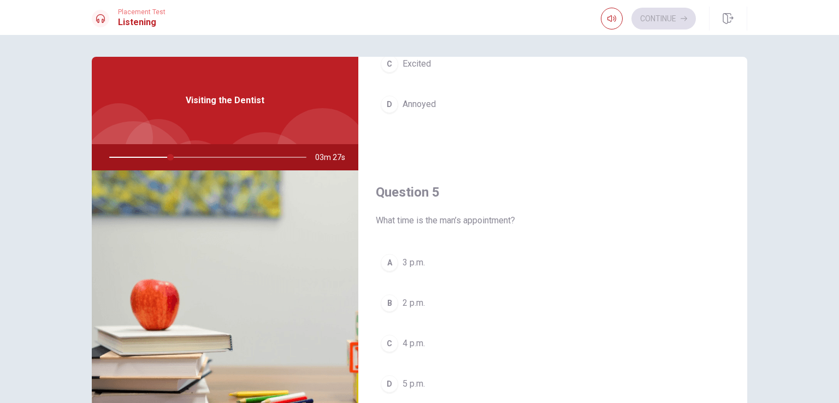
click at [388, 258] on div "A" at bounding box center [389, 262] width 17 height 17
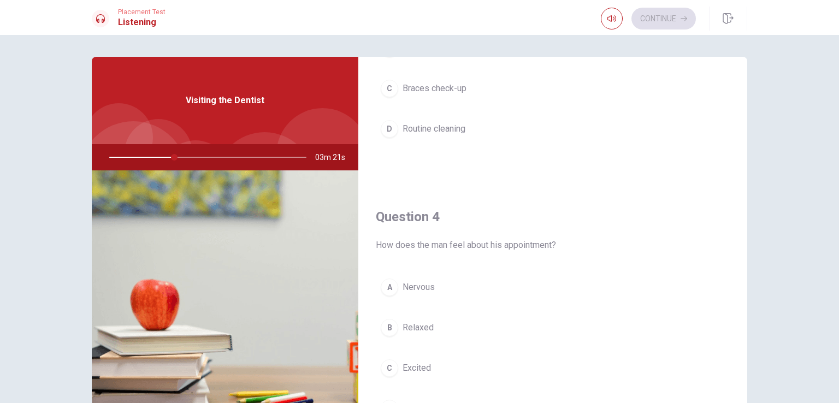
scroll to position [710, 0]
click at [399, 282] on button "A Nervous" at bounding box center [553, 286] width 354 height 27
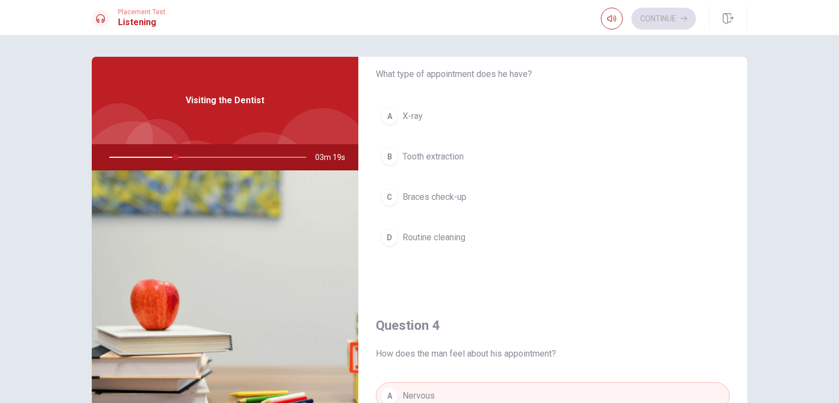
scroll to position [546, 0]
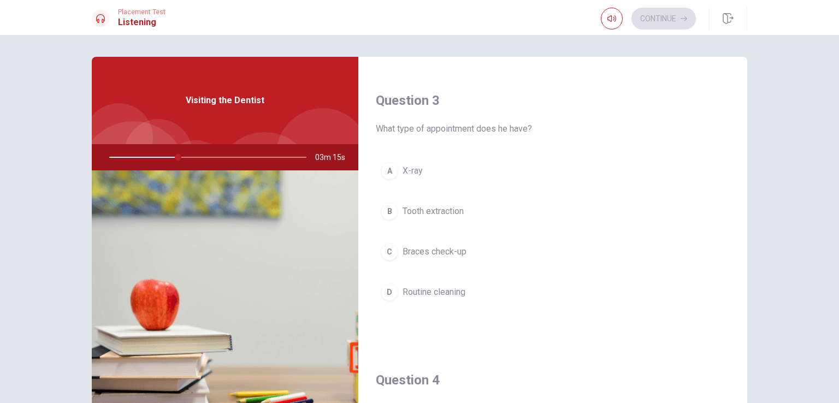
click at [426, 294] on span "Routine cleaning" at bounding box center [434, 292] width 63 height 13
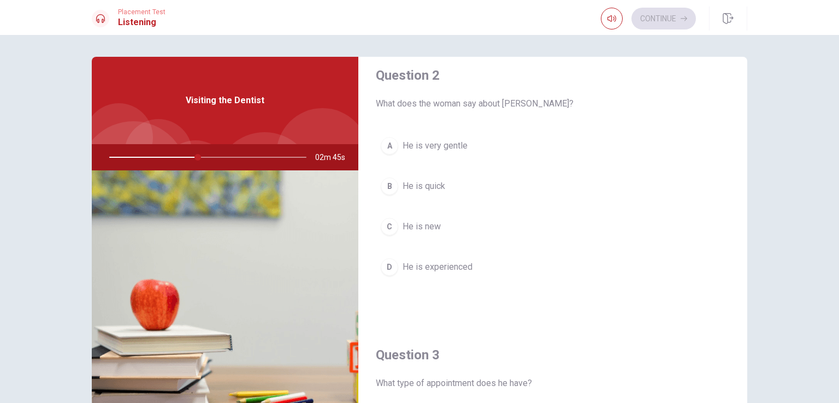
scroll to position [273, 0]
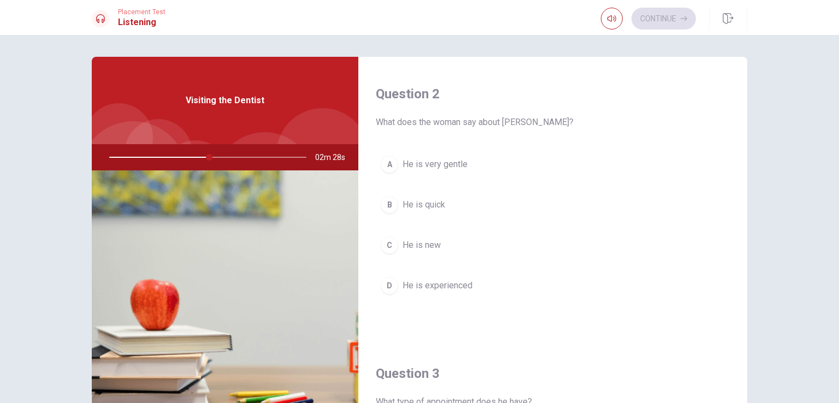
click at [428, 284] on span "He is experienced" at bounding box center [438, 285] width 70 height 13
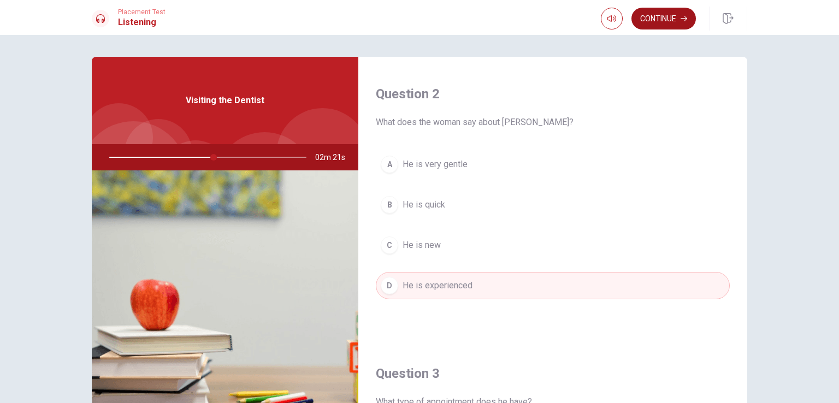
click at [666, 25] on button "Continue" at bounding box center [663, 19] width 64 height 22
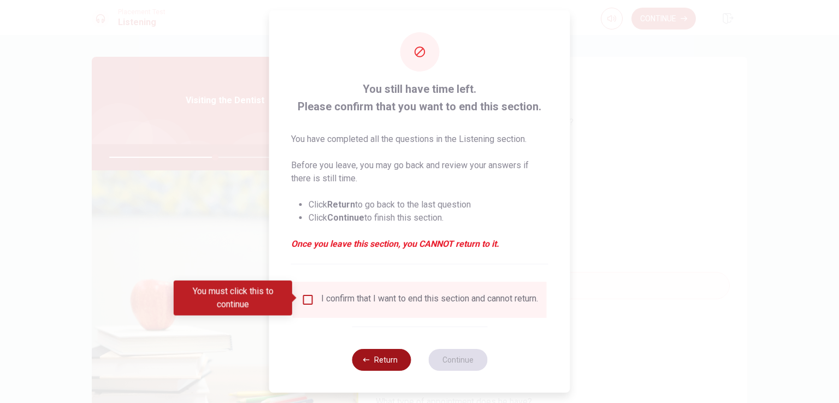
click at [374, 365] on button "Return" at bounding box center [381, 360] width 59 height 22
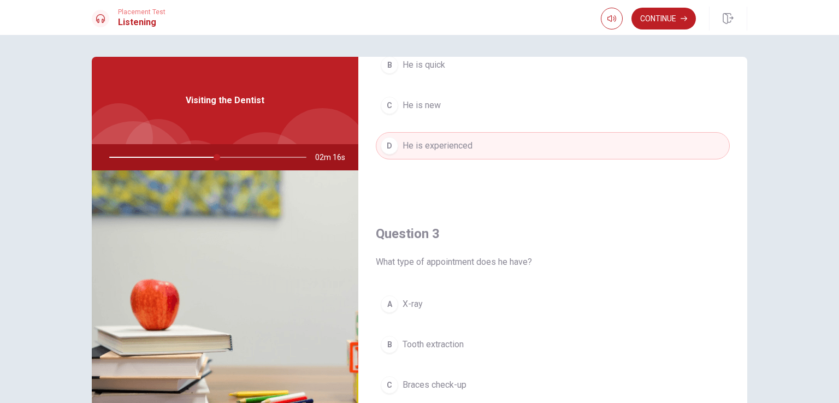
scroll to position [85, 0]
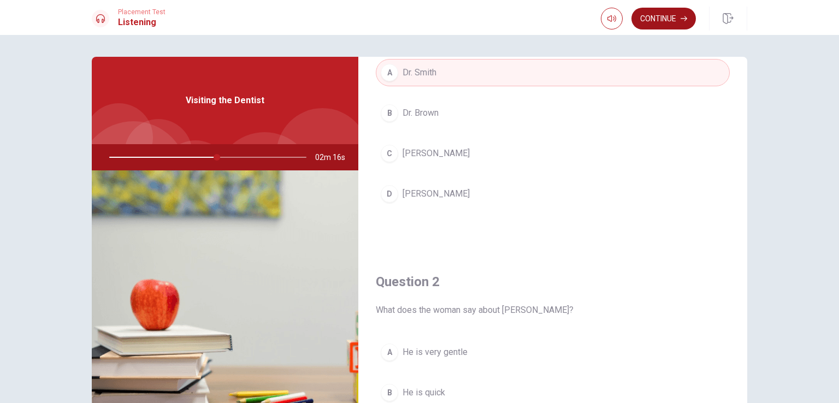
click at [661, 16] on button "Continue" at bounding box center [663, 19] width 64 height 22
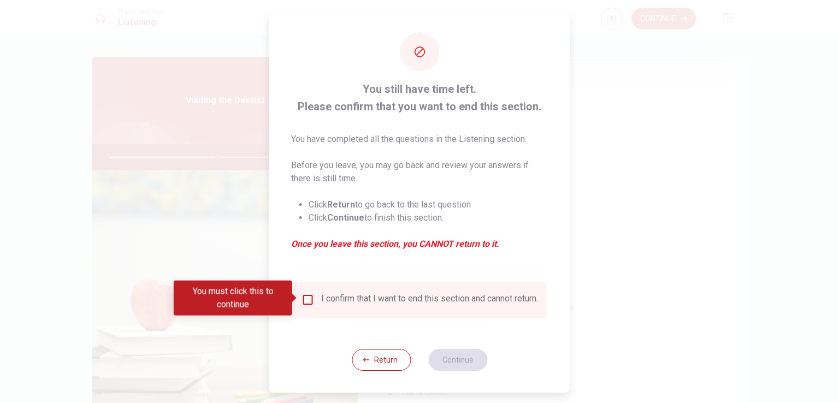
click at [314, 298] on div "I confirm that I want to end this section and cannot return." at bounding box center [420, 299] width 237 height 13
click at [309, 300] on input "You must click this to continue" at bounding box center [308, 299] width 13 height 13
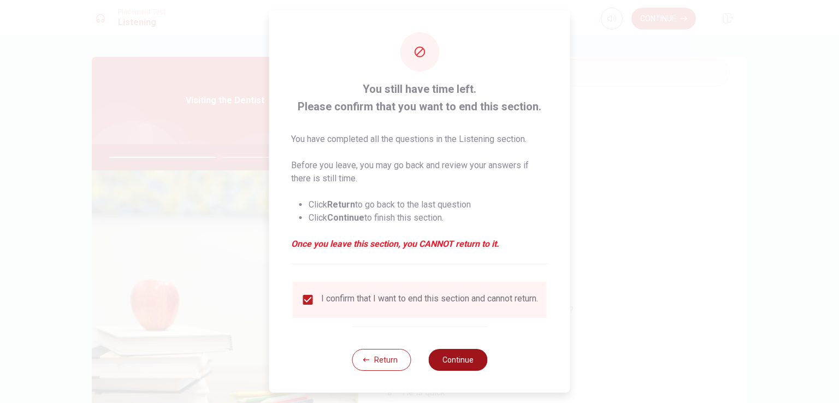
click at [461, 368] on button "Continue" at bounding box center [457, 360] width 59 height 22
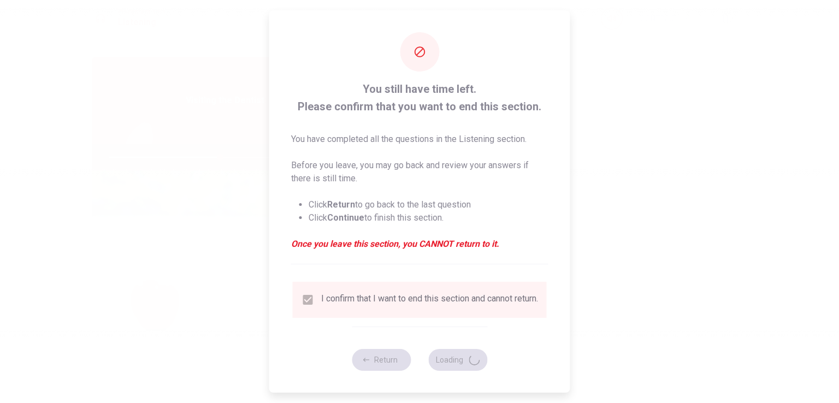
type input "57"
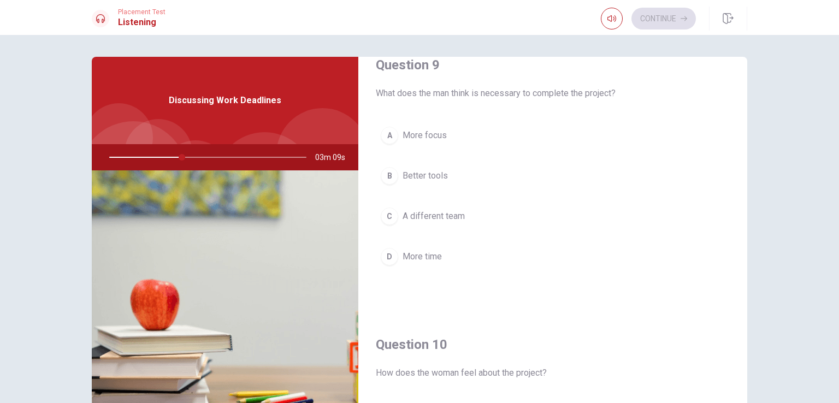
scroll to position [874, 0]
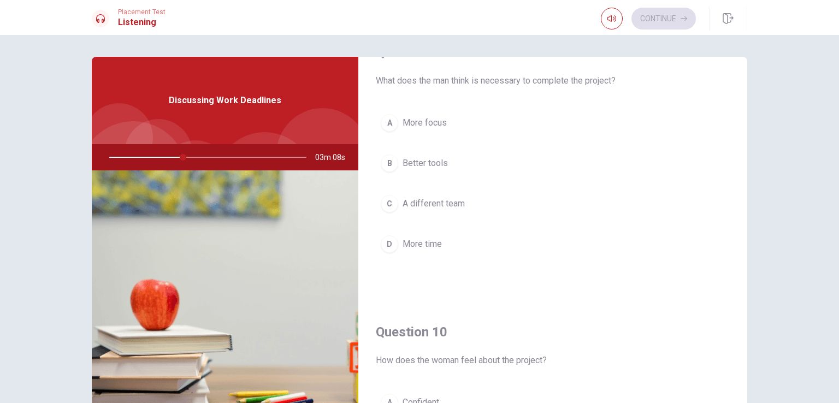
click at [415, 243] on span "More time" at bounding box center [422, 244] width 39 height 13
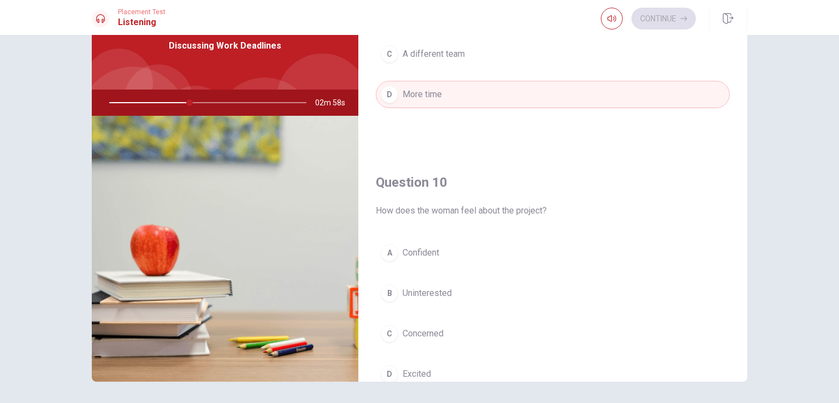
scroll to position [1014, 0]
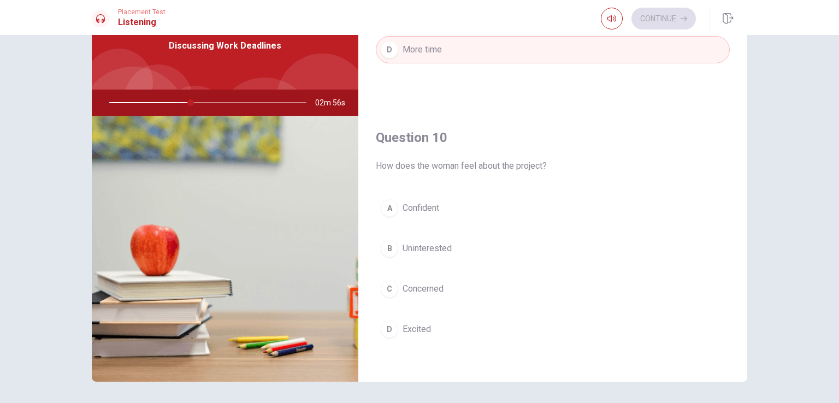
click at [411, 287] on span "Concerned" at bounding box center [423, 288] width 41 height 13
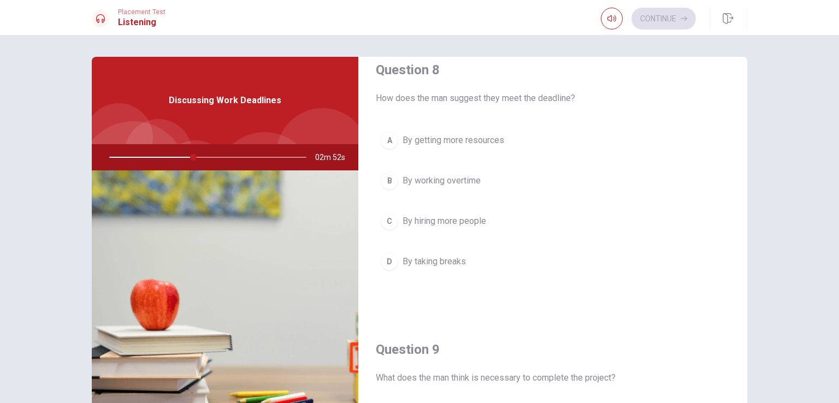
scroll to position [522, 0]
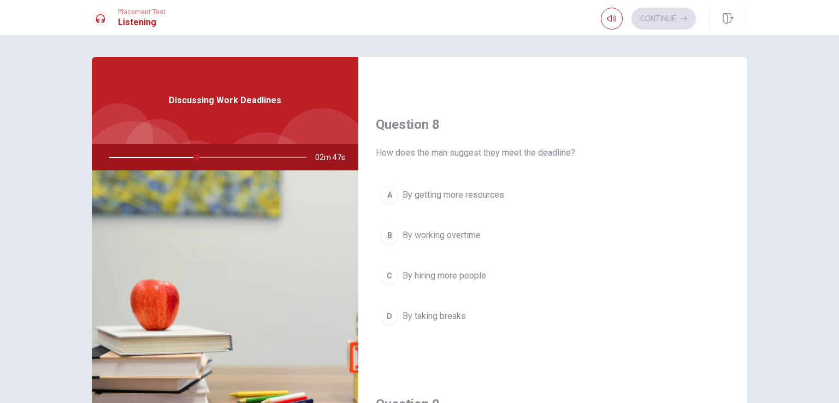
click at [385, 200] on div "A" at bounding box center [389, 194] width 17 height 17
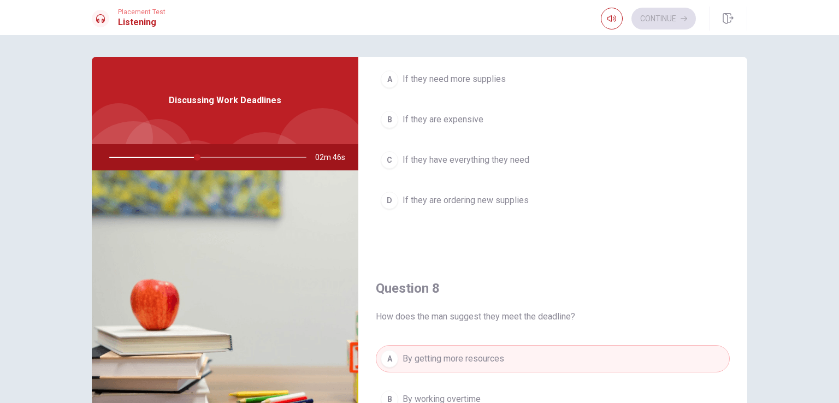
scroll to position [249, 0]
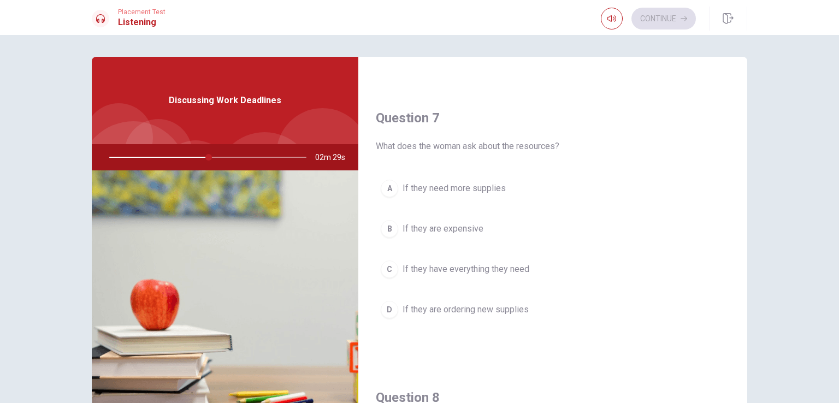
click at [420, 312] on span "If they are ordering new supplies" at bounding box center [466, 309] width 126 height 13
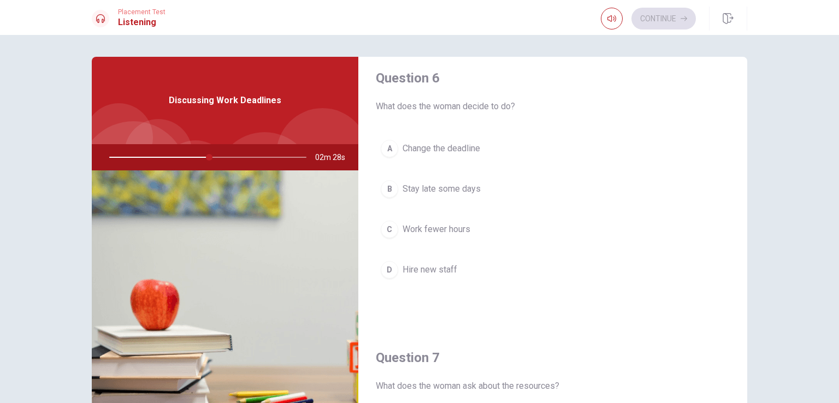
scroll to position [0, 0]
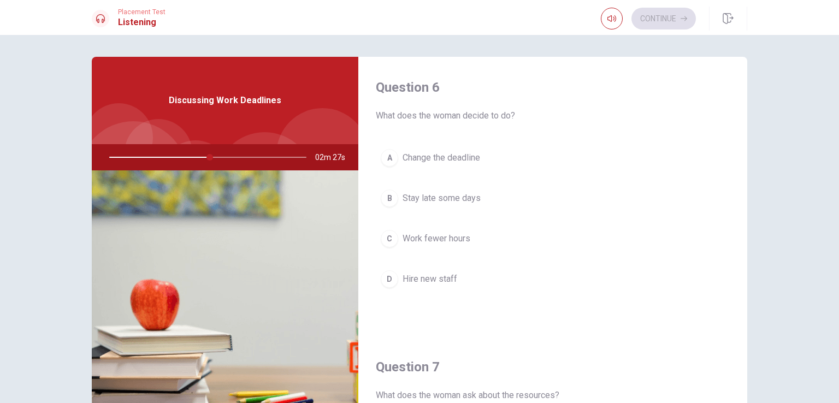
click at [442, 164] on button "A Change the deadline" at bounding box center [553, 157] width 354 height 27
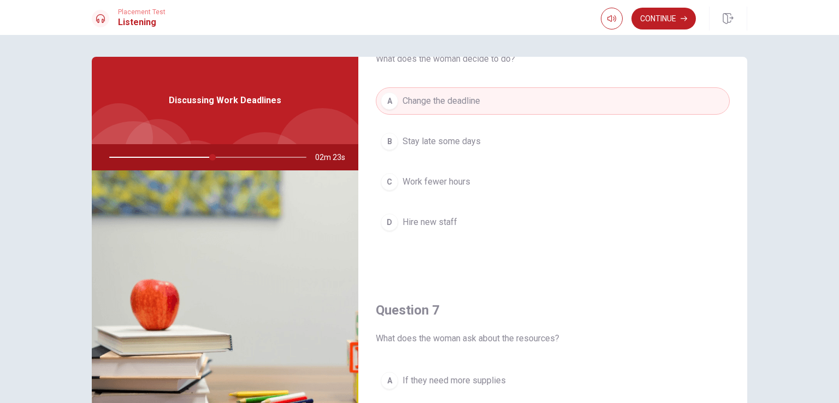
scroll to position [164, 0]
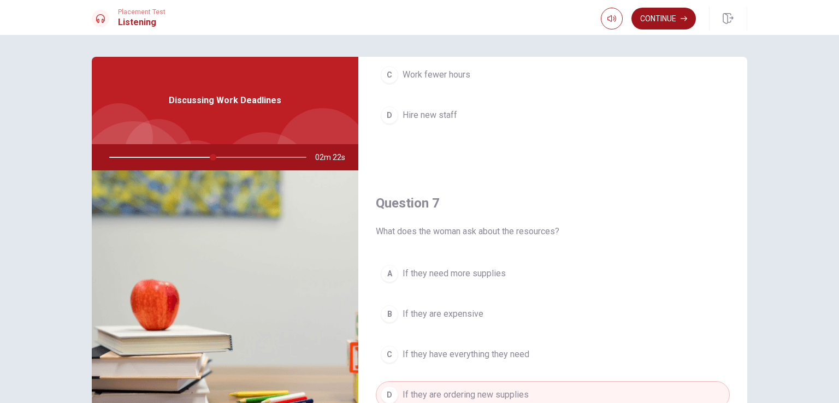
click at [659, 21] on button "Continue" at bounding box center [663, 19] width 64 height 22
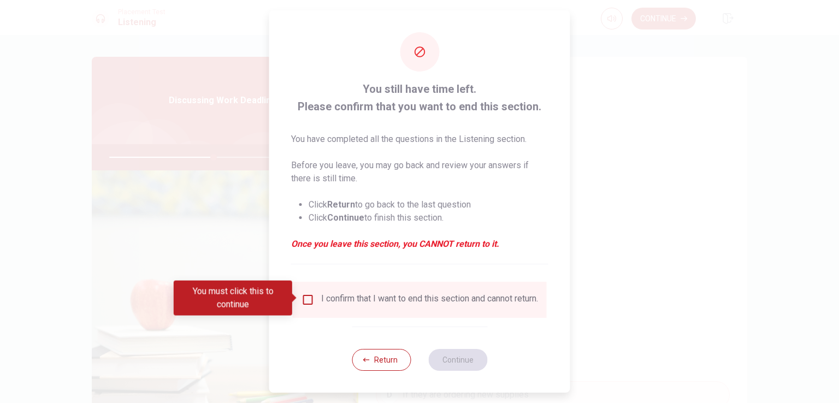
click at [304, 299] on input "You must click this to continue" at bounding box center [308, 299] width 13 height 13
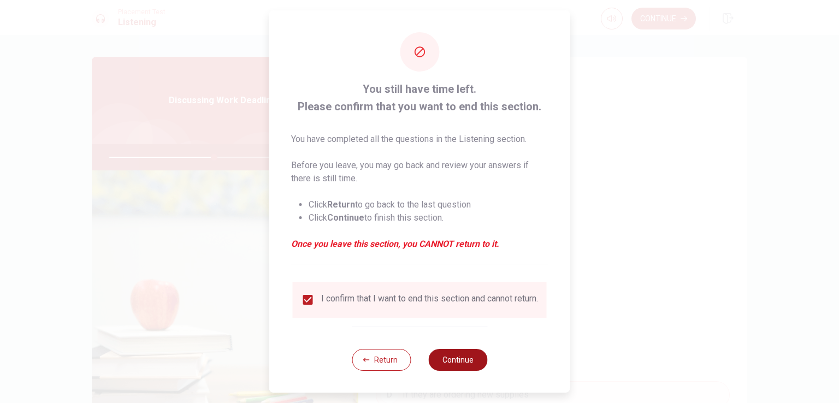
click at [457, 363] on button "Continue" at bounding box center [457, 360] width 59 height 22
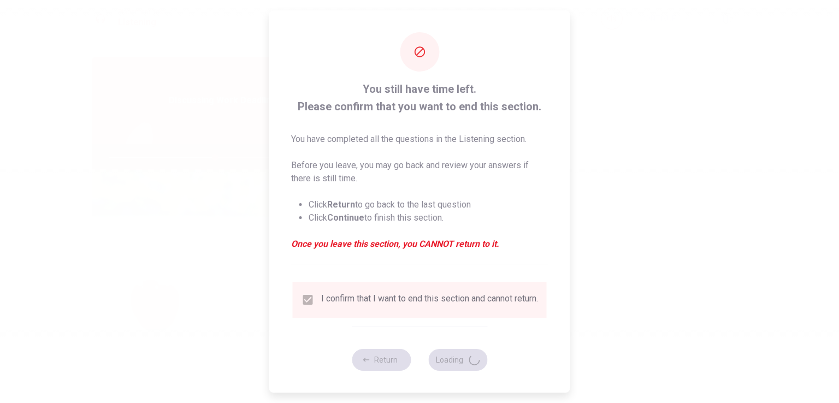
type input "54"
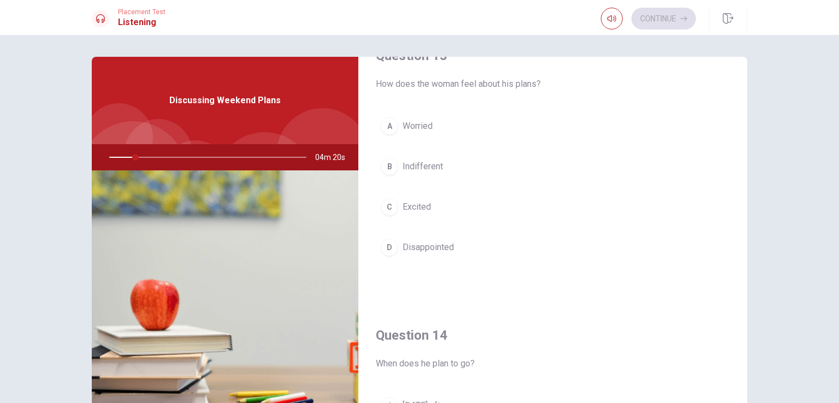
scroll to position [655, 0]
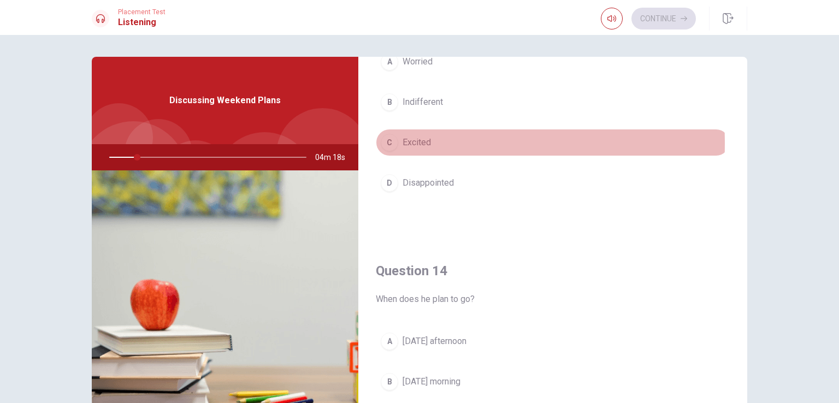
click at [388, 141] on div "C" at bounding box center [389, 142] width 17 height 17
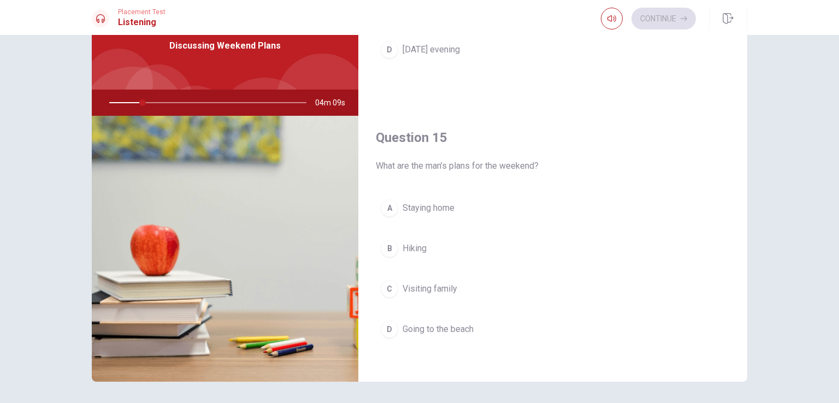
scroll to position [90, 0]
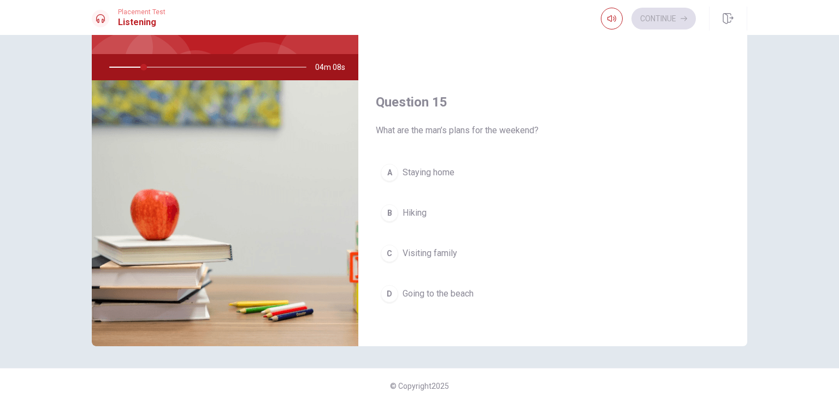
click at [420, 214] on span "Hiking" at bounding box center [415, 212] width 24 height 13
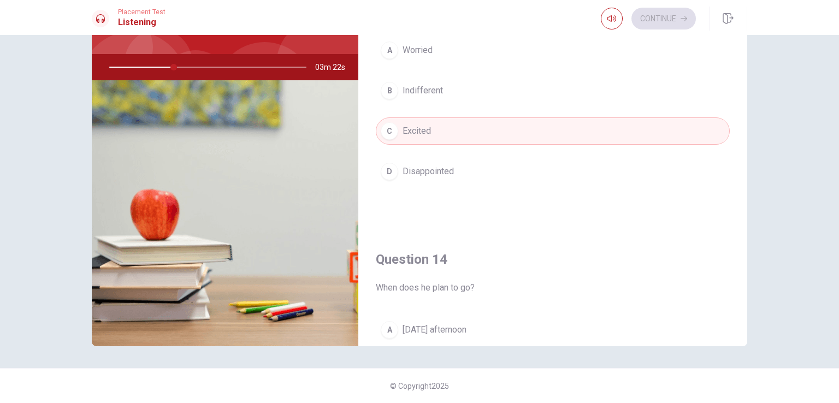
scroll to position [686, 0]
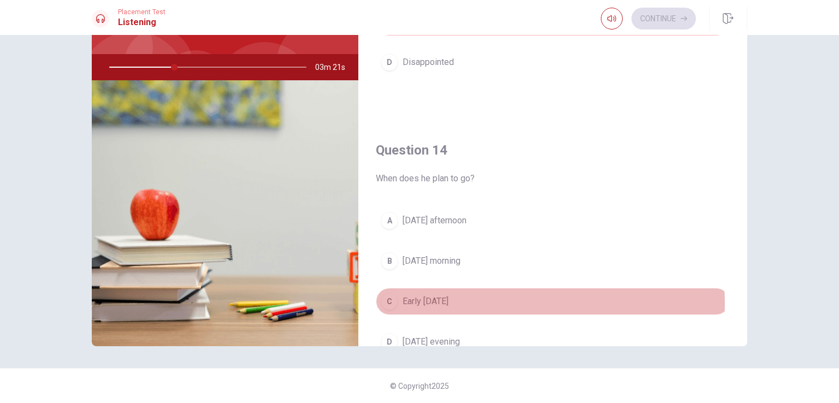
click at [448, 300] on span "Early [DATE]" at bounding box center [426, 301] width 46 height 13
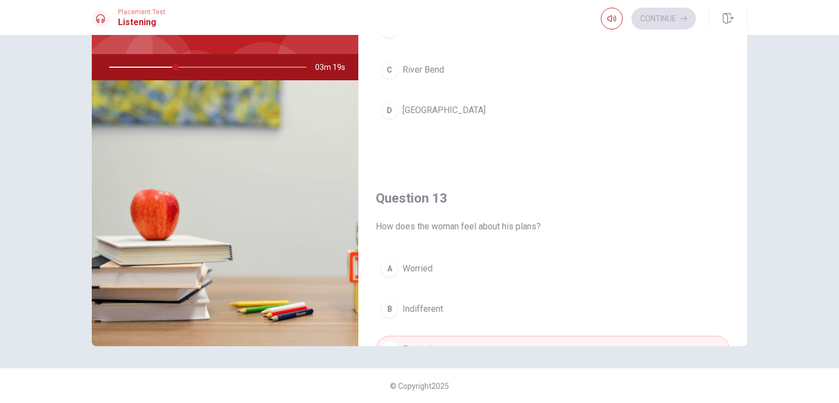
scroll to position [249, 0]
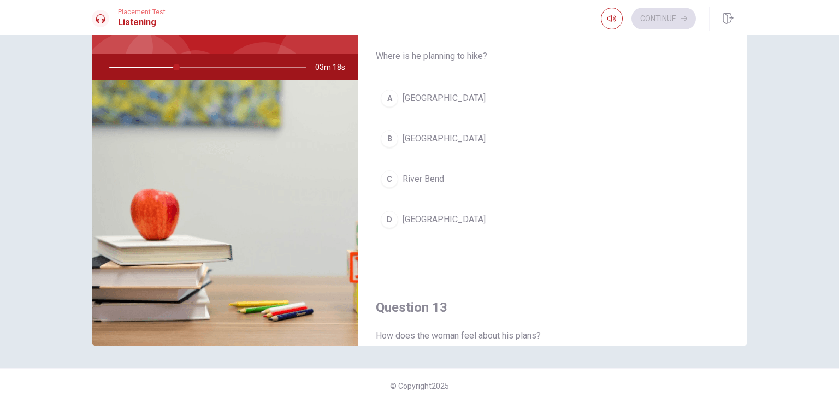
click at [441, 143] on span "[GEOGRAPHIC_DATA]" at bounding box center [444, 138] width 83 height 13
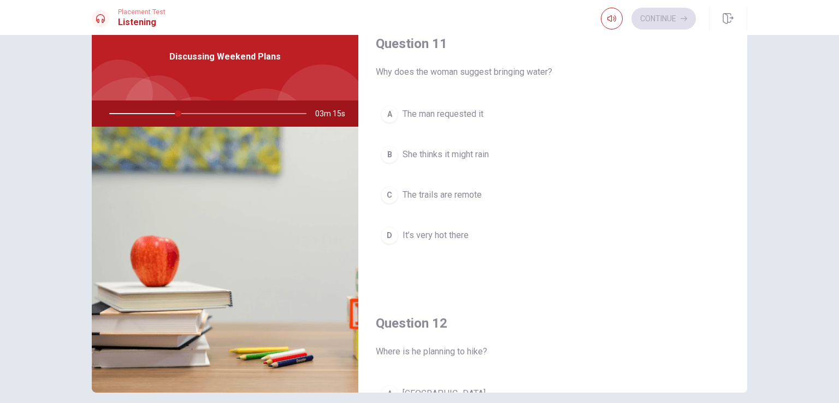
scroll to position [0, 0]
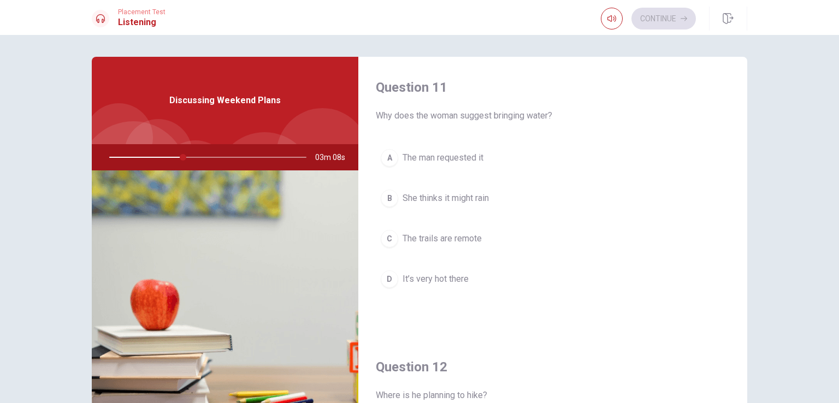
click at [452, 243] on span "The trails are remote" at bounding box center [442, 238] width 79 height 13
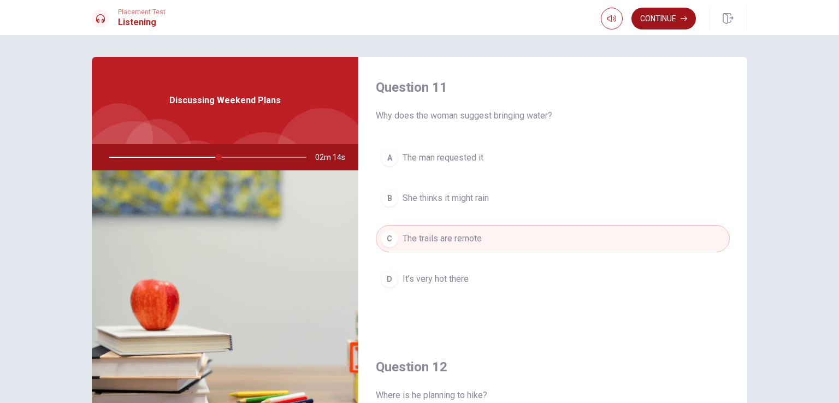
click at [649, 27] on button "Continue" at bounding box center [663, 19] width 64 height 22
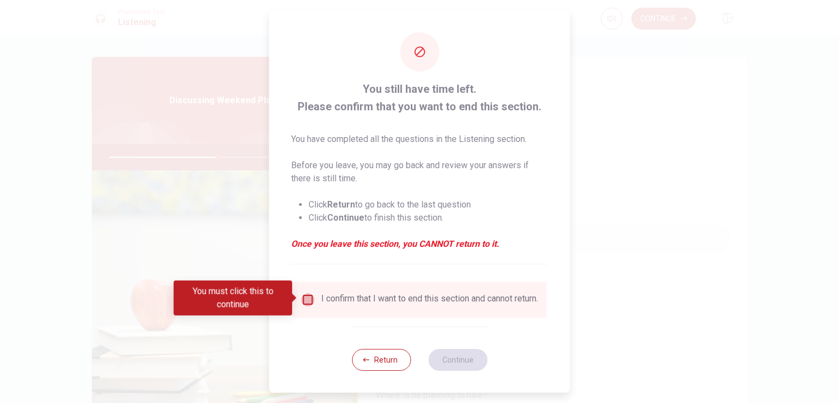
click at [306, 296] on input "You must click this to continue" at bounding box center [308, 299] width 13 height 13
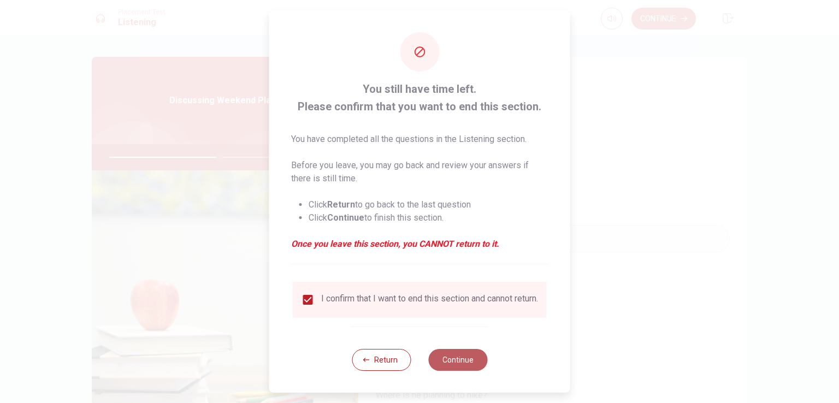
click at [462, 363] on button "Continue" at bounding box center [457, 360] width 59 height 22
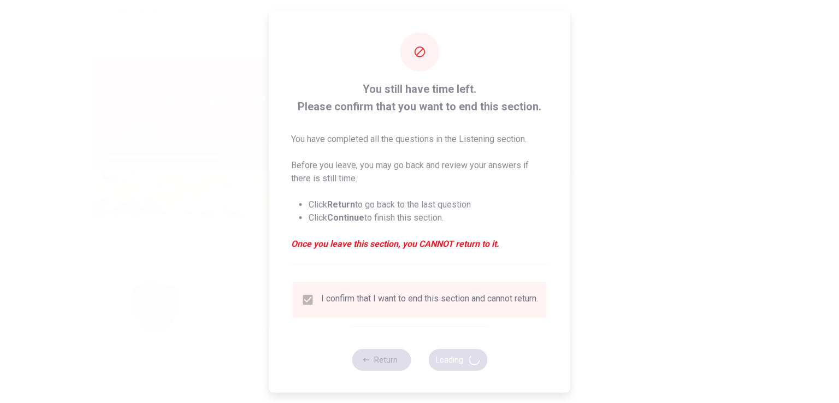
type input "57"
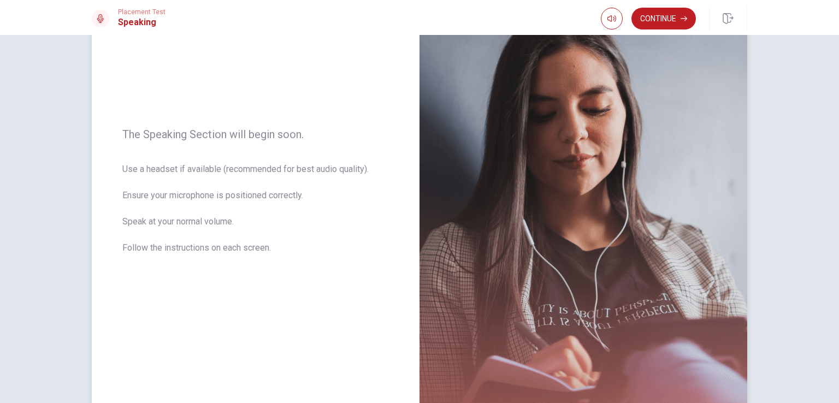
scroll to position [109, 0]
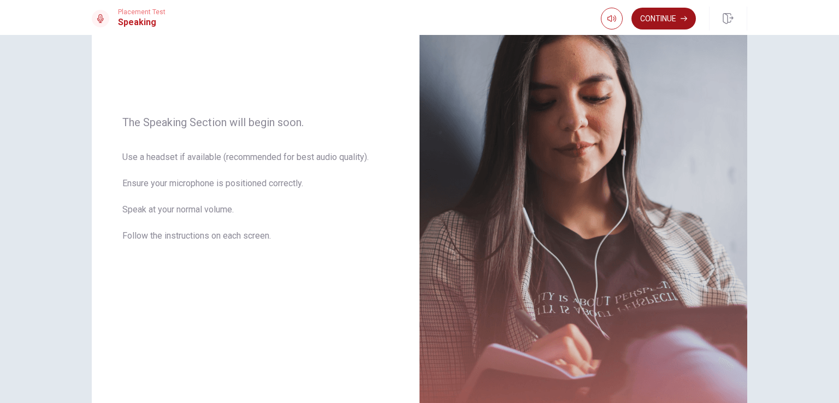
click at [681, 22] on button "Continue" at bounding box center [663, 19] width 64 height 22
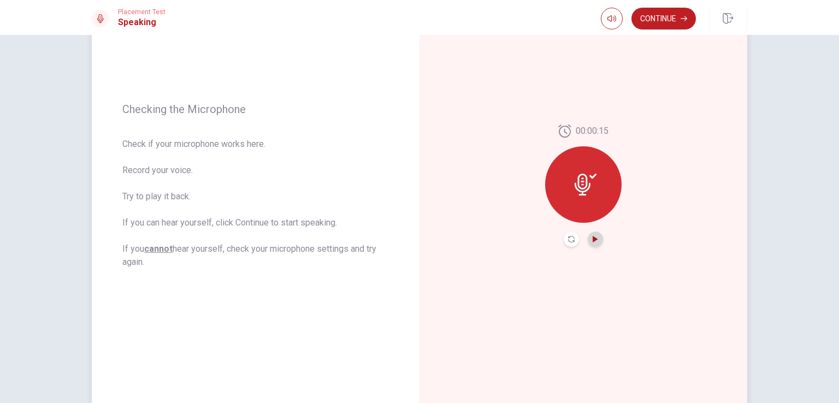
click at [593, 241] on icon "Play Audio" at bounding box center [595, 239] width 7 height 7
click at [568, 241] on icon "Record Again" at bounding box center [571, 239] width 7 height 7
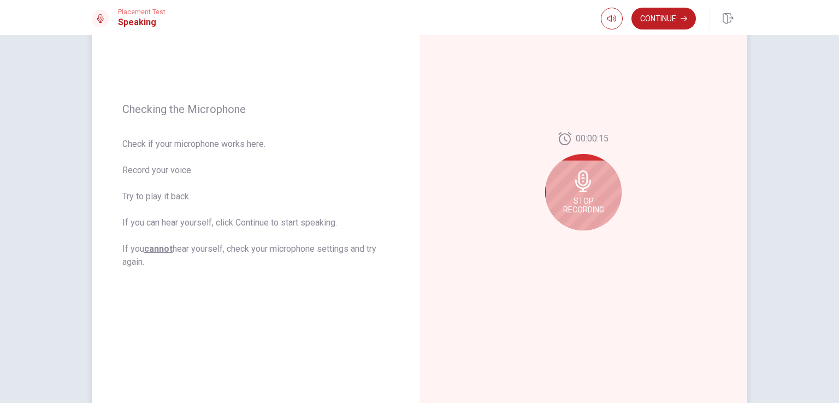
click at [582, 206] on span "Stop Recording" at bounding box center [583, 205] width 41 height 17
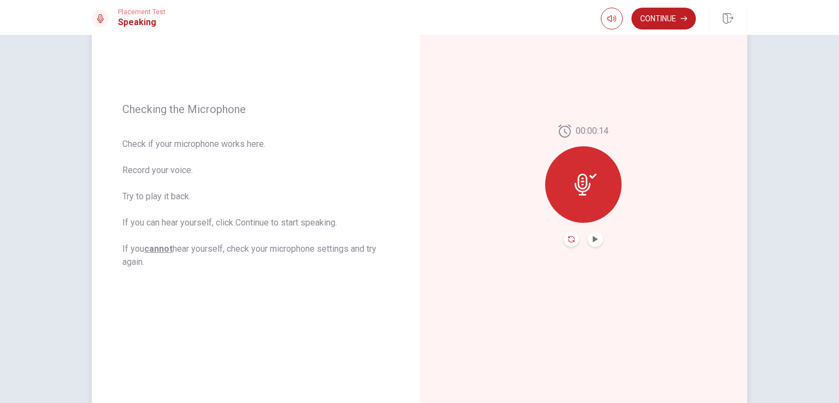
click at [570, 242] on icon "Record Again" at bounding box center [571, 239] width 7 height 7
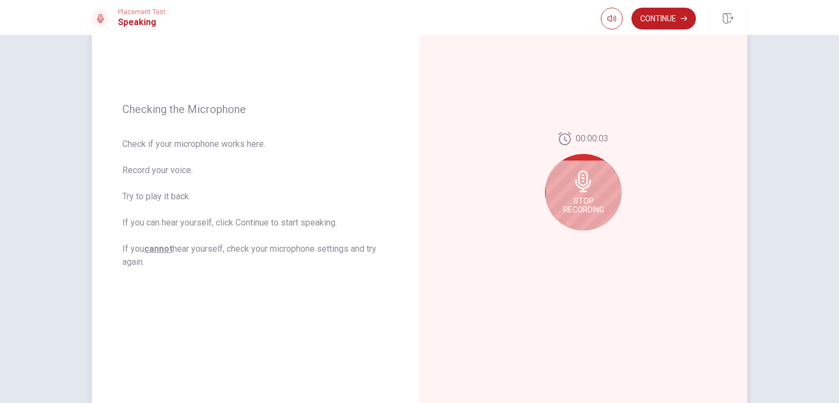
click at [587, 198] on span "Stop Recording" at bounding box center [583, 205] width 41 height 17
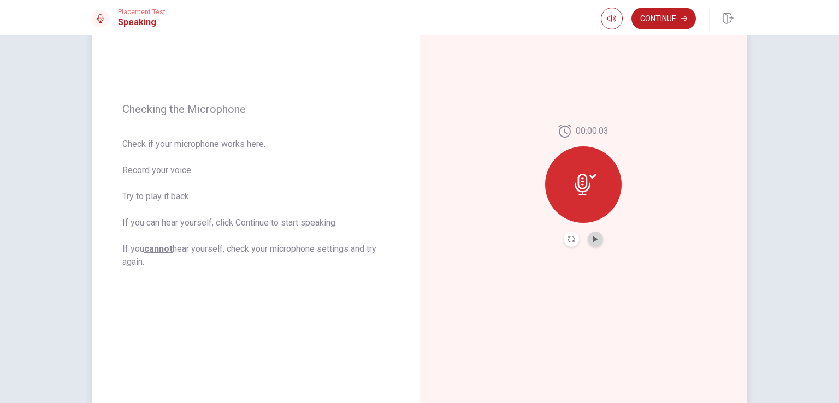
click at [596, 238] on button "Play Audio" at bounding box center [595, 239] width 15 height 15
click at [665, 25] on button "Continue" at bounding box center [663, 19] width 64 height 22
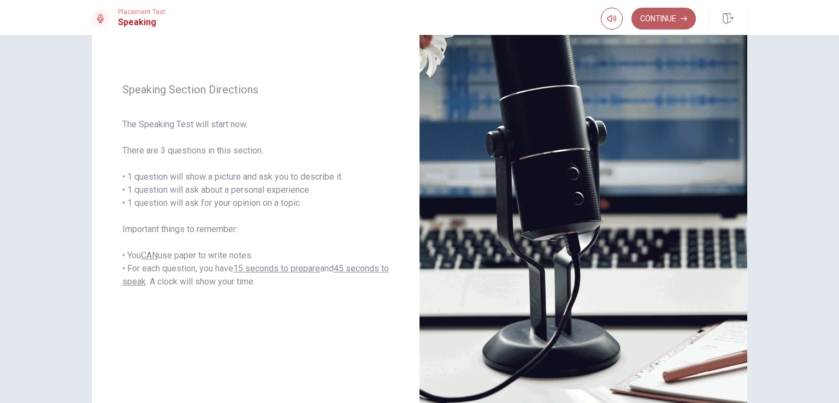
click at [659, 29] on button "Continue" at bounding box center [663, 19] width 64 height 22
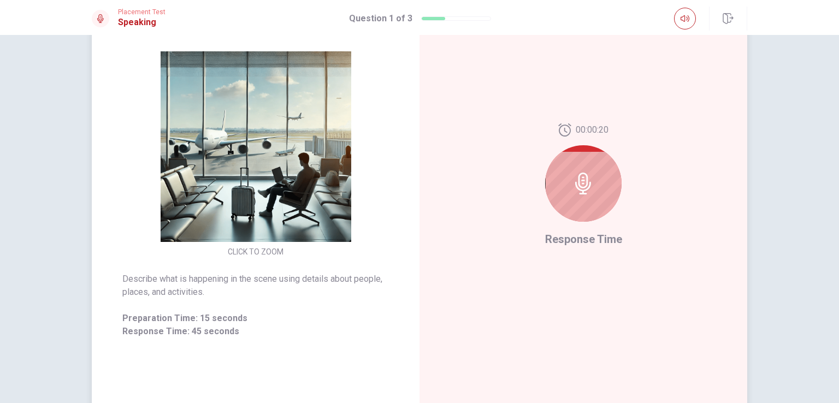
click at [581, 185] on icon at bounding box center [583, 184] width 22 height 22
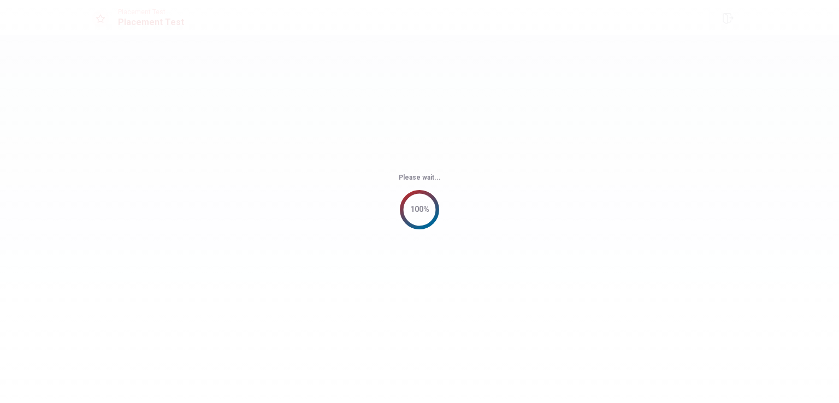
scroll to position [0, 0]
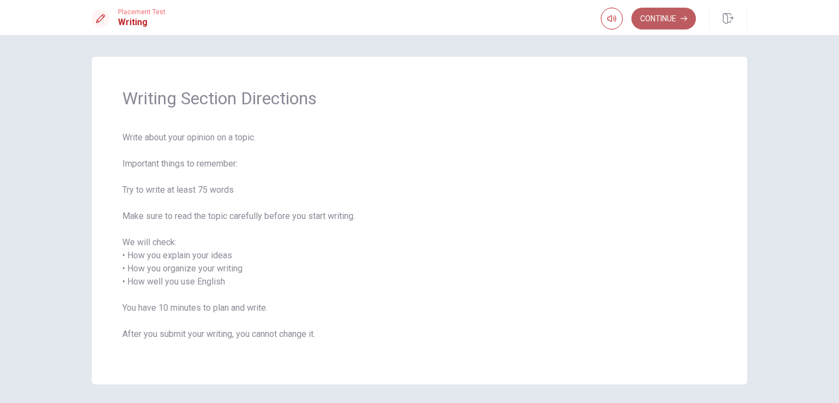
click at [675, 14] on button "Continue" at bounding box center [663, 19] width 64 height 22
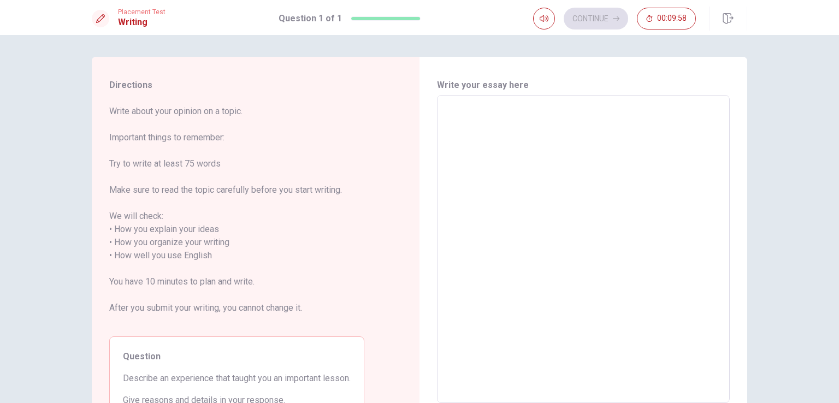
click at [480, 133] on textarea at bounding box center [583, 249] width 277 height 290
click at [526, 113] on textarea at bounding box center [583, 249] width 277 height 290
type textarea "W"
type textarea "x"
type textarea "Wh"
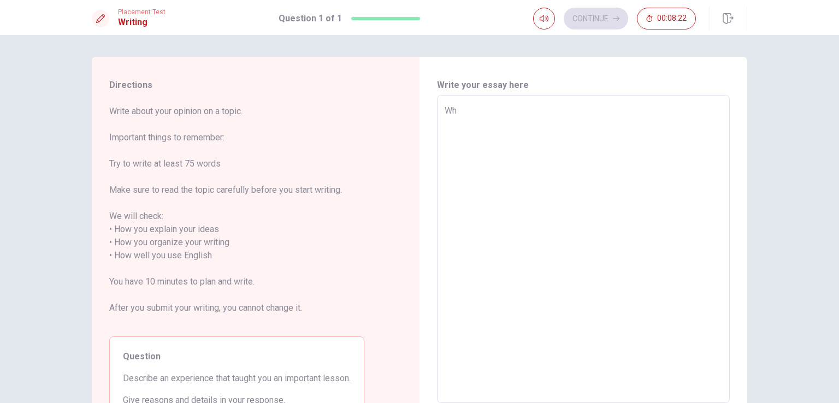
type textarea "x"
type textarea "Whe"
type textarea "x"
type textarea "When"
type textarea "x"
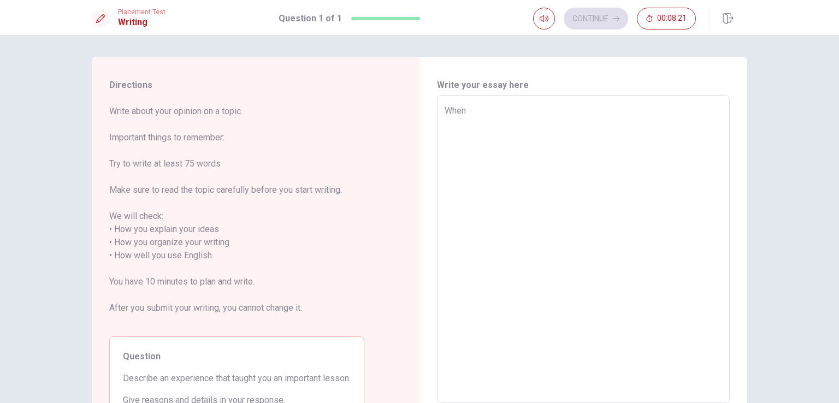
type textarea "When"
type textarea "x"
type textarea "When I"
type textarea "x"
type textarea "When I"
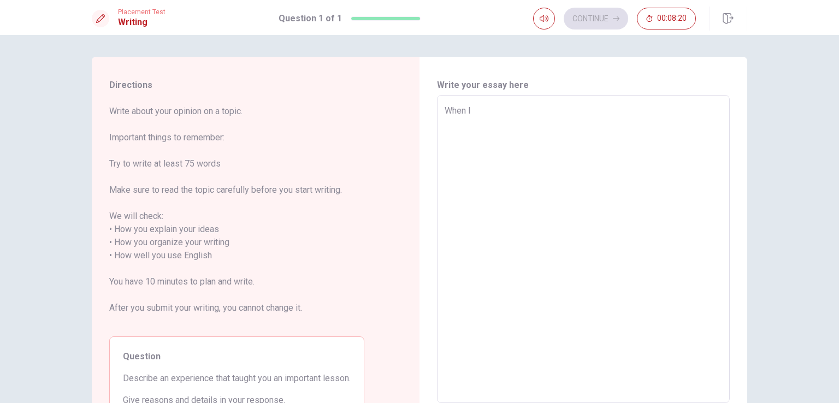
type textarea "x"
type textarea "When I w"
type textarea "x"
type textarea "When I wa"
type textarea "x"
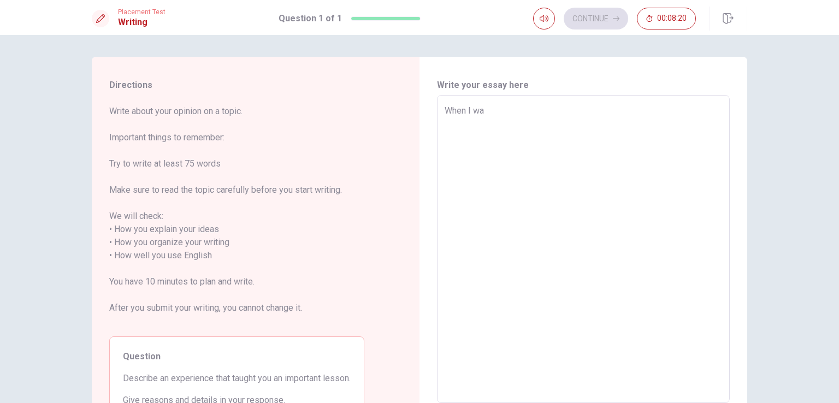
type textarea "When I was"
type textarea "x"
type textarea "When I was"
type textarea "x"
type textarea "When I was i"
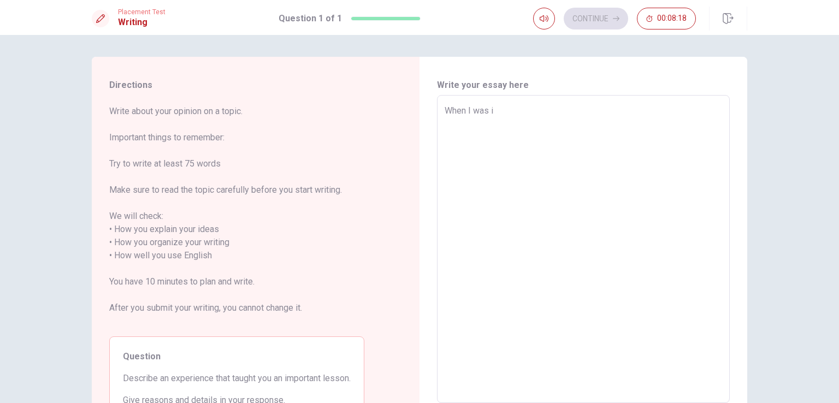
type textarea "x"
type textarea "When I was in"
type textarea "x"
type textarea "When I was in"
type textarea "x"
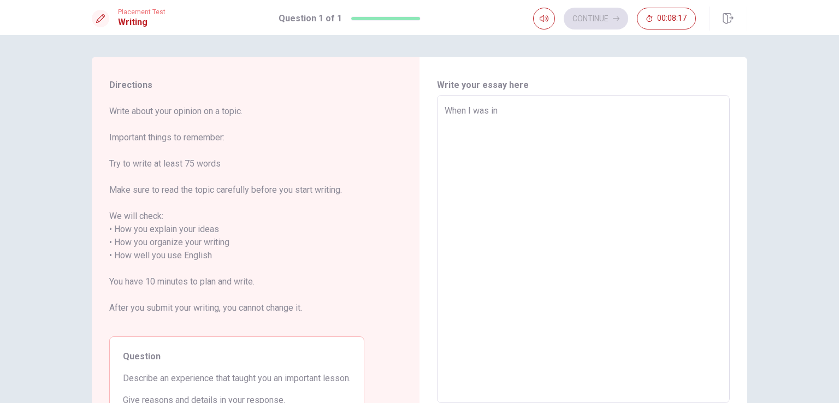
type textarea "When I was in i"
type textarea "x"
type textarea "When I was in"
type textarea "x"
type textarea "When I was in u"
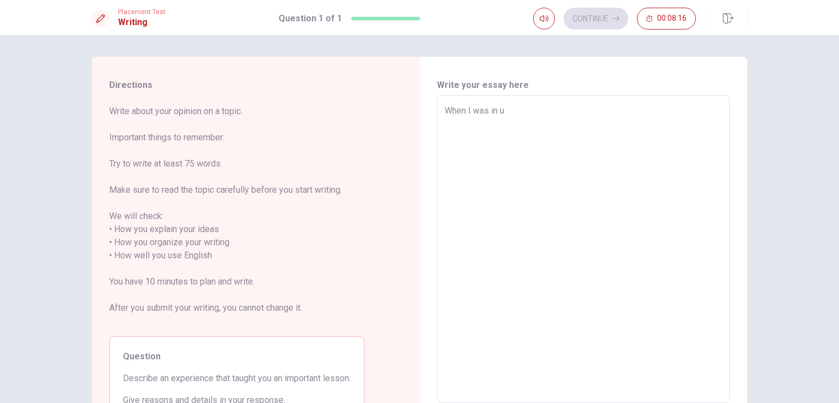
type textarea "x"
type textarea "When I was in un"
type textarea "x"
type textarea "When I was in [GEOGRAPHIC_DATA]"
type textarea "x"
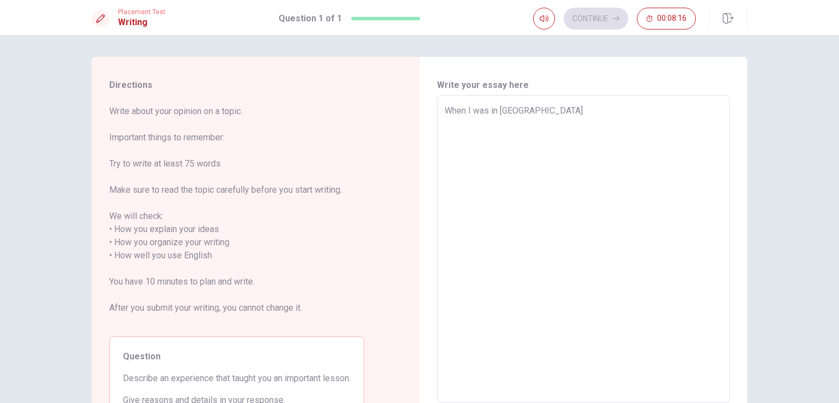
type textarea "When I was in univ"
type textarea "x"
type textarea "When I was in unive"
type textarea "x"
type textarea "When I was in univer"
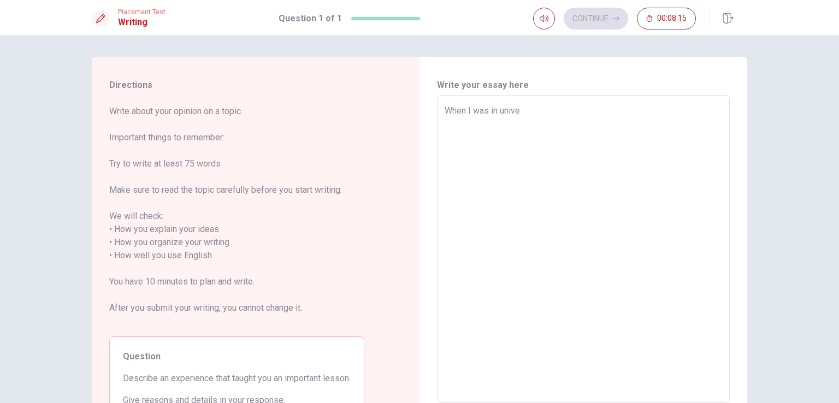
type textarea "x"
type textarea "When I was in univers"
type textarea "x"
type textarea "When I was in universi"
type textarea "x"
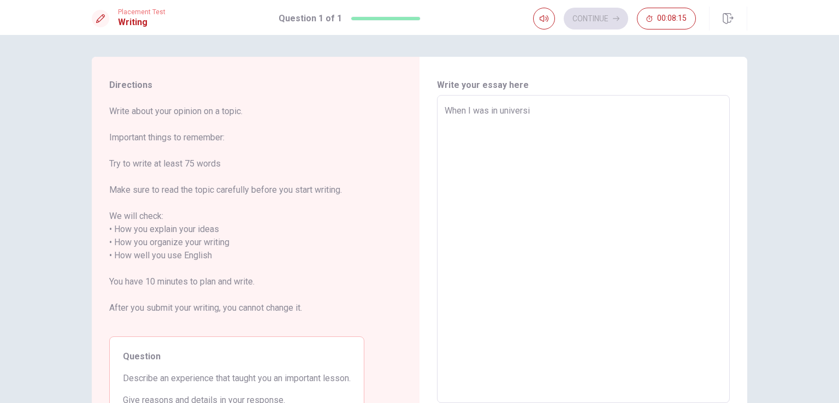
type textarea "When I was in universit"
type textarea "x"
type textarea "When I was in university"
type textarea "x"
type textarea "When I was in university,"
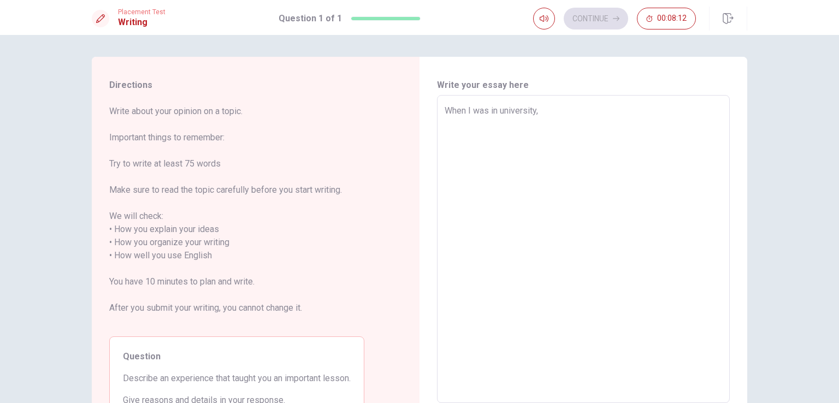
type textarea "x"
type textarea "When I was in university,"
type textarea "x"
type textarea "When I was in university, t"
type textarea "x"
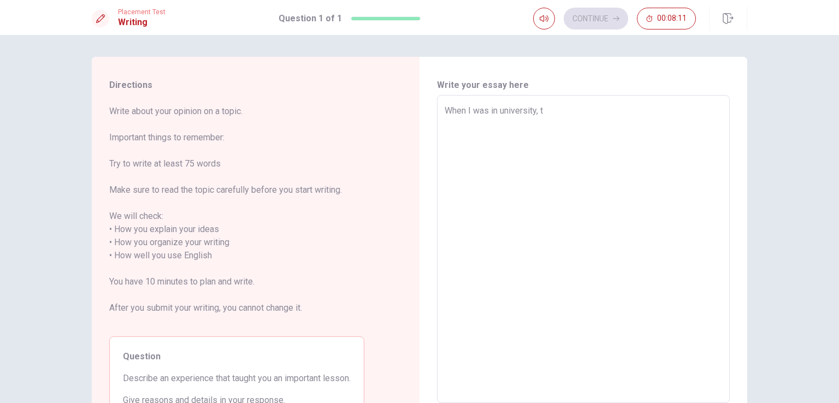
type textarea "When I was in university, th"
type textarea "x"
type textarea "When I was in university, the"
type textarea "x"
type textarea "When I was in university, the"
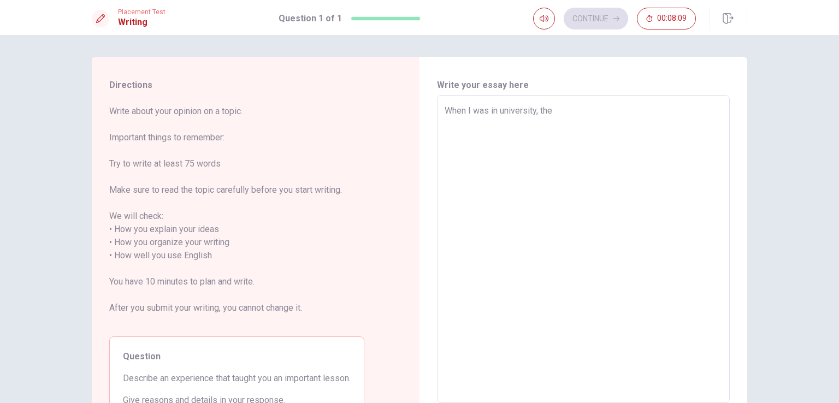
type textarea "x"
type textarea "When I was in university, the a"
type textarea "x"
type textarea "When I was in university, the ac"
type textarea "x"
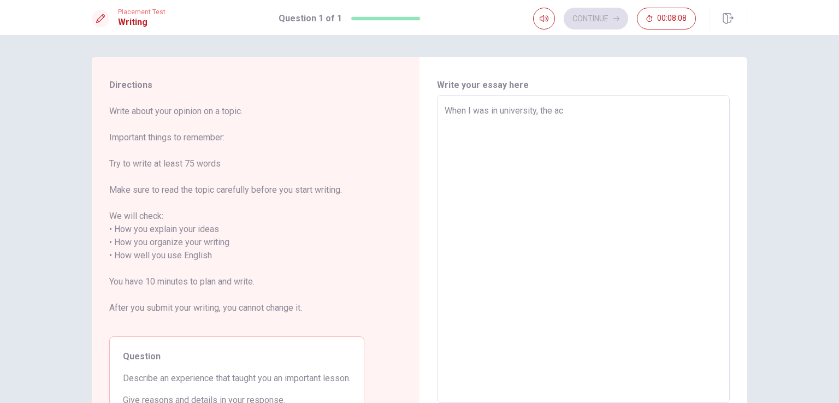
type textarea "When I was in university, the acc"
type textarea "x"
type textarea "When I was in university, the acco"
type textarea "x"
type textarea "When I was in university, the accou"
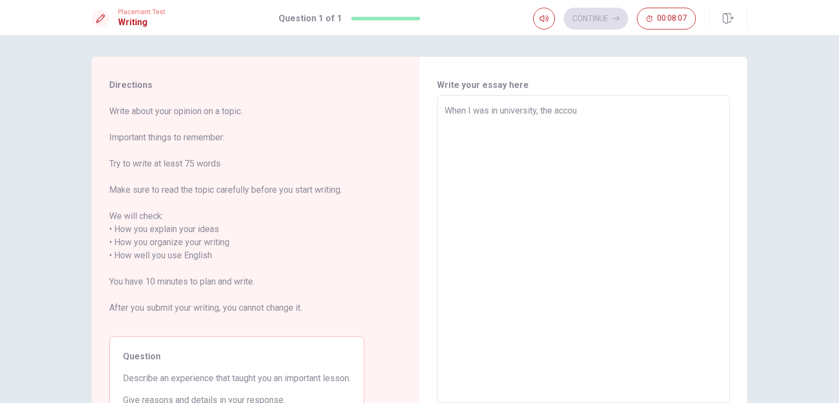
type textarea "x"
type textarea "When I was in university, the accoun"
type textarea "x"
type textarea "When I was in university, the account"
type textarea "x"
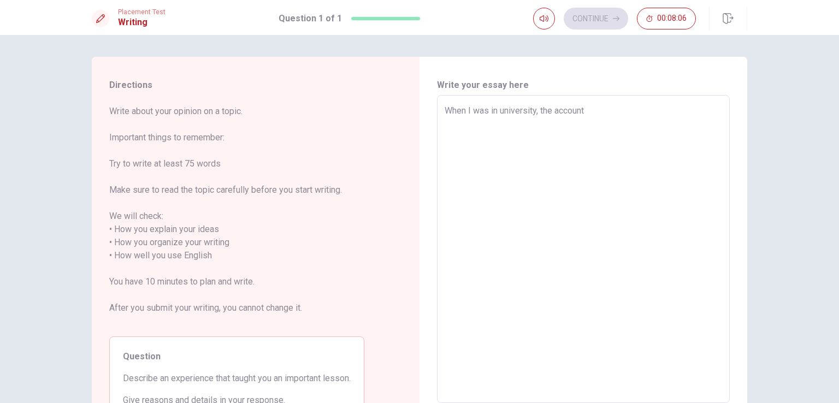
type textarea "When I was in university, the accounti"
type textarea "x"
type textarea "When I was in university, the accountin"
type textarea "x"
type textarea "When I was in university, the accounting"
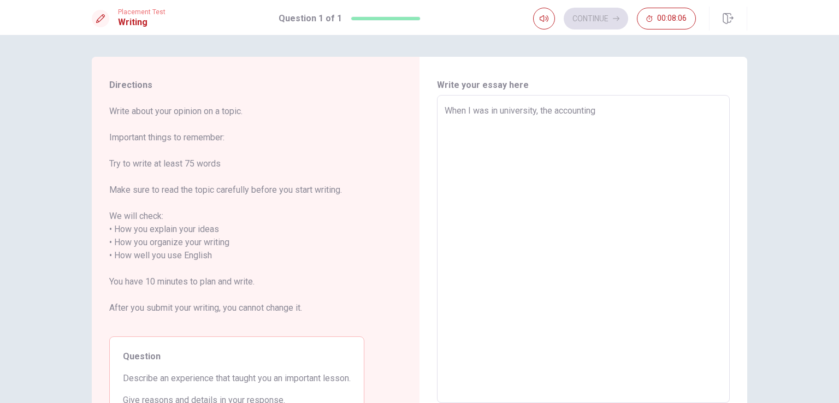
type textarea "x"
type textarea "When I was in university, the accounting"
type textarea "x"
type textarea "When I was in university, the accounting c"
type textarea "x"
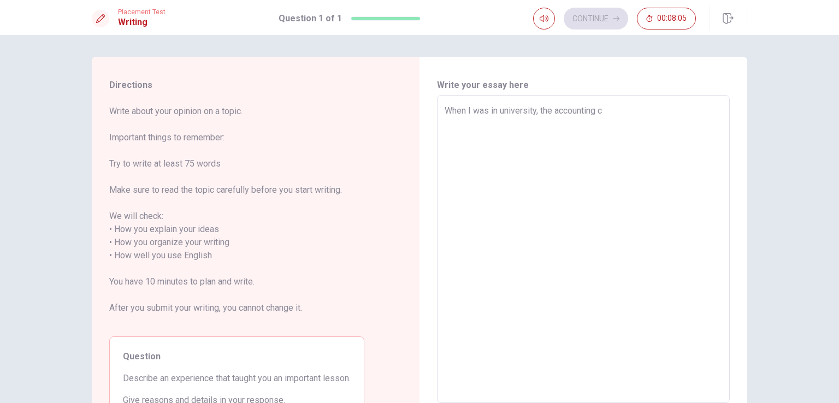
type textarea "When I was in university, the accounting co"
type textarea "x"
type textarea "When I was in university, the accounting cou"
type textarea "x"
type textarea "When I was in university, the accounting cour"
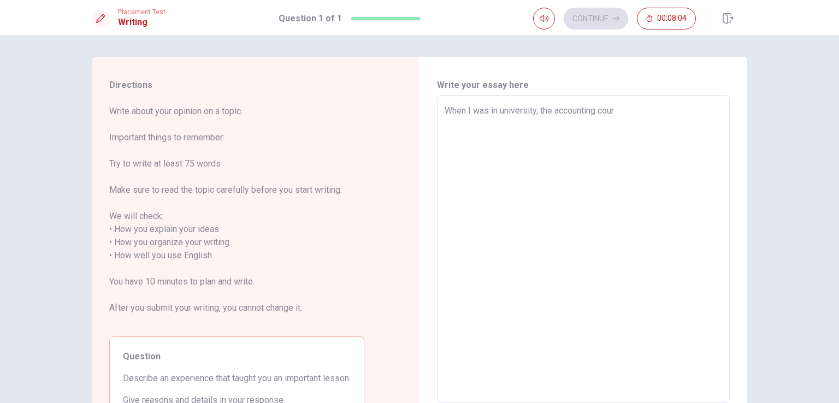
type textarea "x"
type textarea "When I was in university, the accounting cours"
type textarea "x"
type textarea "When I was in university, the accounting course"
type textarea "x"
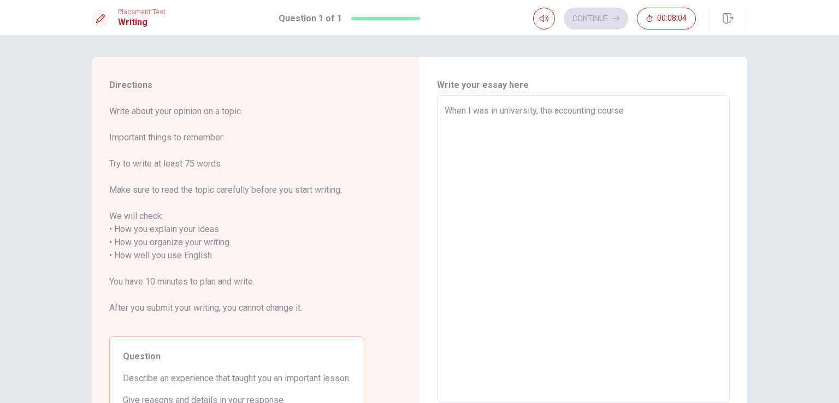
type textarea "When I was in university, the accounting course"
type textarea "x"
type textarea "When I was in university, the accounting course w"
type textarea "x"
type textarea "When I was in university, the accounting course wa"
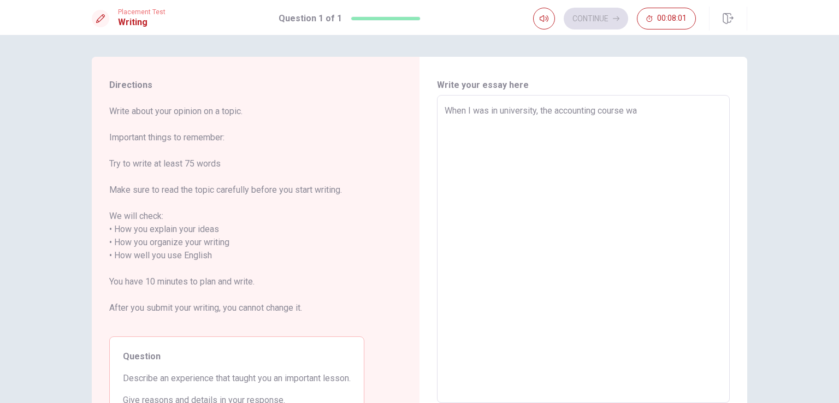
type textarea "x"
type textarea "When I was in university, the accounting course was"
type textarea "x"
type textarea "When I was in university, the accounting course was"
type textarea "x"
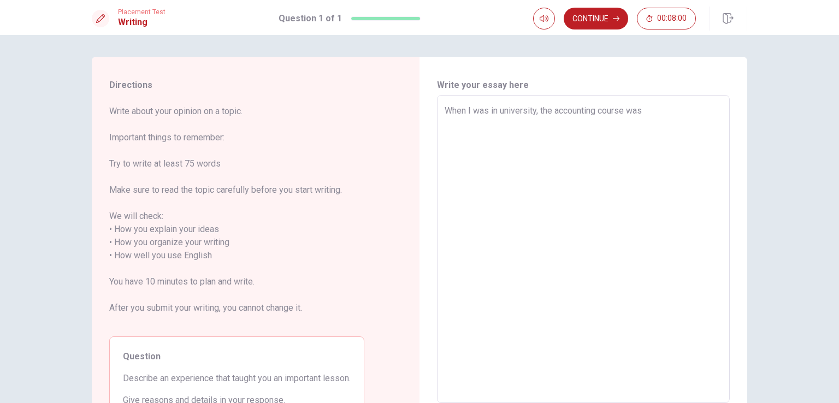
type textarea "When I was in university, the accounting course was v"
type textarea "x"
type textarea "When I was in university, the accounting course was ve"
type textarea "x"
type textarea "When I was in university, the accounting course was ver"
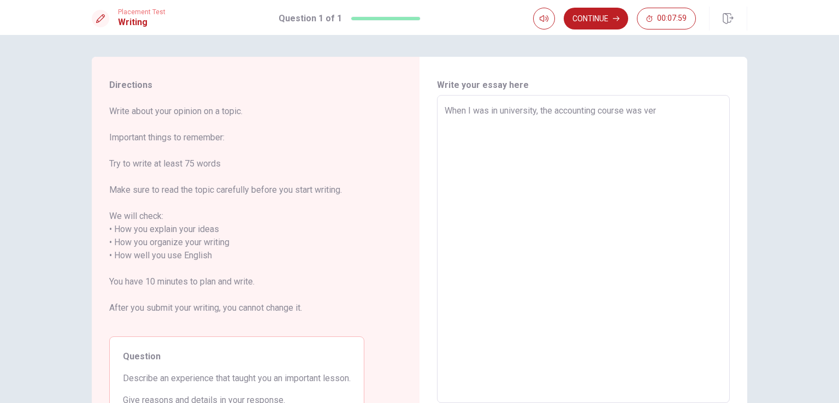
type textarea "x"
type textarea "When I was in university, the accounting course was very"
type textarea "x"
type textarea "When I was in university, the accounting course was very"
type textarea "x"
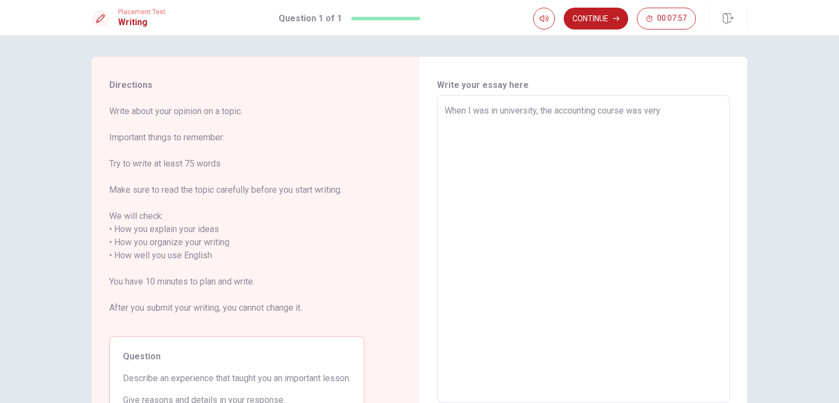
type textarea "When I was in university, the accounting course was very d"
type textarea "x"
type textarea "When I was in university, the accounting course was very di"
type textarea "x"
type textarea "When I was in university, the accounting course was very dif"
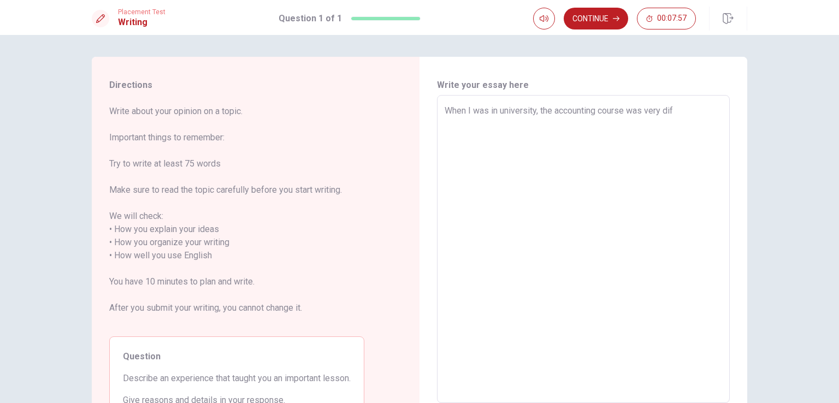
type textarea "x"
type textarea "When I was in university, the accounting course was very diff"
type textarea "x"
type textarea "When I was in university, the accounting course was very diffi"
type textarea "x"
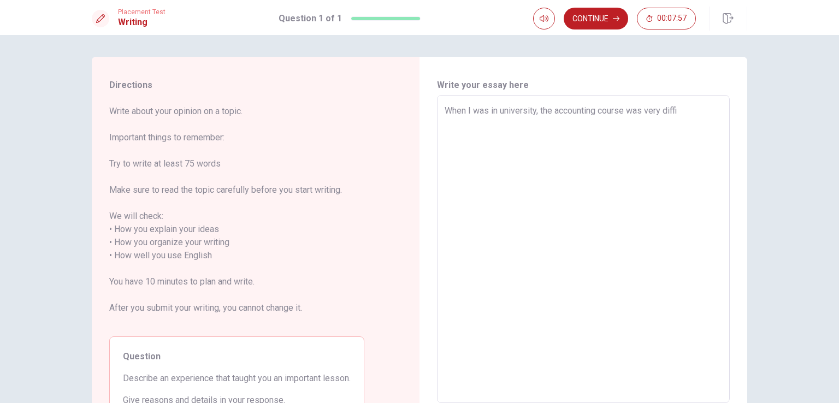
type textarea "When I was in university, the accounting course was very diffic"
type textarea "x"
type textarea "When I was in university, the accounting course was very difficu"
type textarea "x"
type textarea "When I was in university, the accounting course was very difficul"
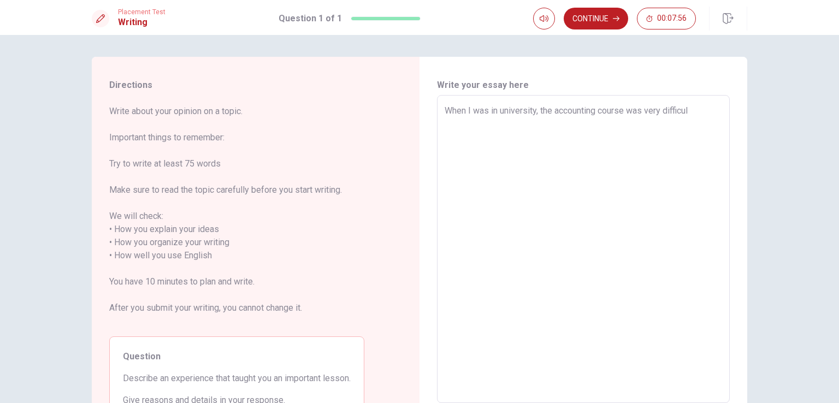
type textarea "x"
type textarea "When I was in university, the accounting course was very difficult"
type textarea "x"
type textarea "When I was in university, the accounting course was very difficult"
type textarea "x"
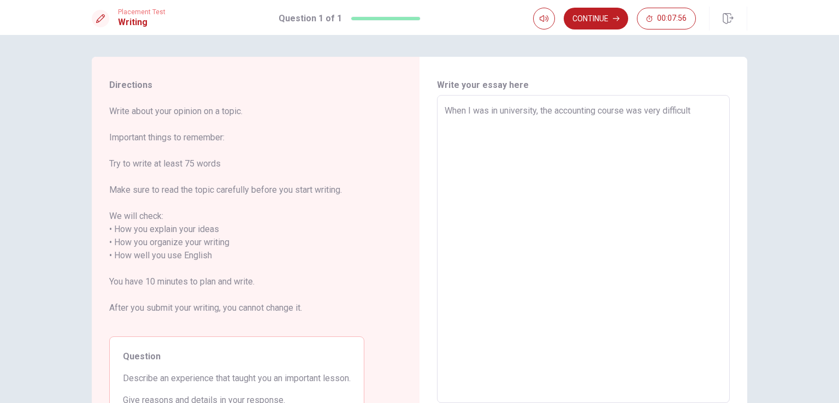
type textarea "When I was in university, the accounting course was very difficult f"
type textarea "x"
type textarea "When I was in university, the accounting course was very difficult fo"
type textarea "x"
type textarea "When I was in university, the accounting course was very difficult for"
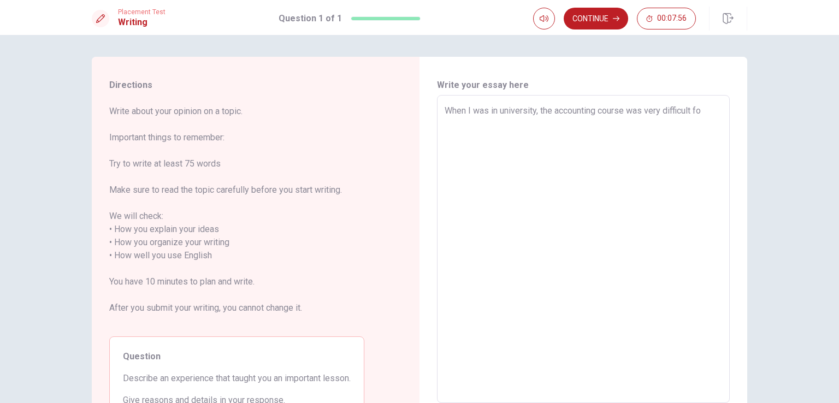
type textarea "x"
type textarea "When I was in university, the accounting course was very difficult for"
type textarea "x"
type textarea "When I was in university, the accounting course was very difficult for m"
type textarea "x"
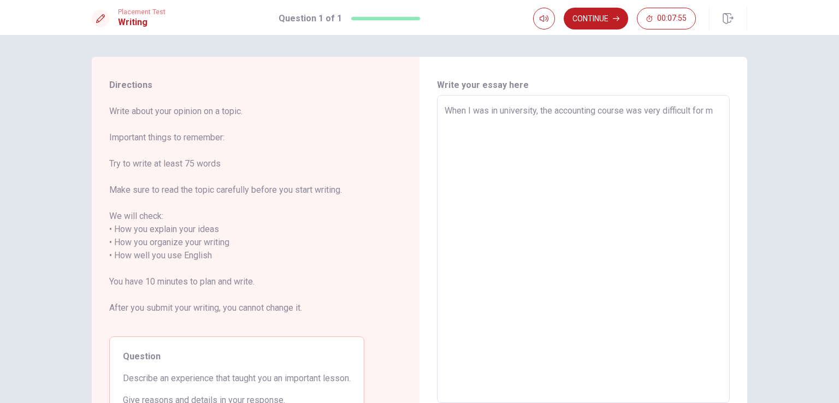
type textarea "When I was in university, the accounting course was very difficult for me"
type textarea "x"
type textarea "When I was in university, the accounting course was very difficult for me."
type textarea "x"
type textarea "When I was in university, the accounting course was very difficult for me."
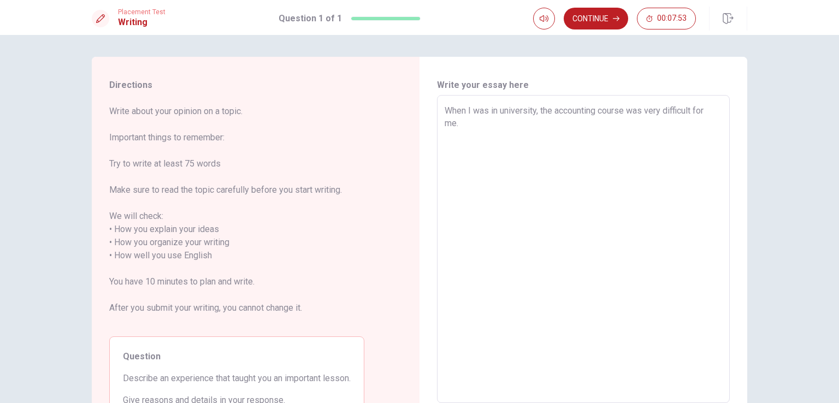
type textarea "x"
type textarea "When I was in university, the accounting course was very difficult for me. I"
type textarea "x"
type textarea "When I was in university, the accounting course was very difficult for me. I"
type textarea "x"
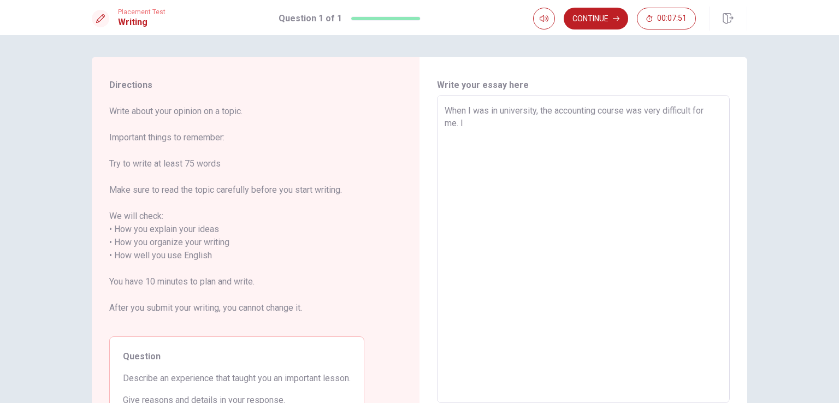
type textarea "When I was in university, the accounting course was very difficult for me. I m"
type textarea "x"
type textarea "When I was in university, the accounting course was very difficult for me. I ma"
type textarea "x"
type textarea "When I was in university, the accounting course was very difficult for me. I man"
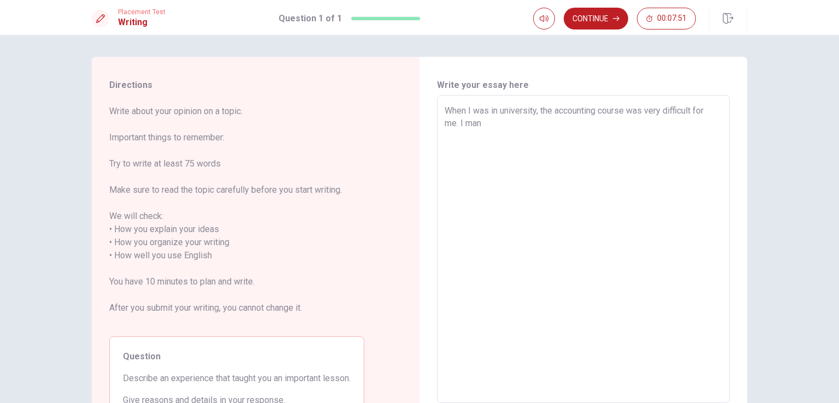
type textarea "x"
type textarea "When I was in university, the accounting course was very difficult for me. I ma…"
type textarea "x"
type textarea "When I was in university, the accounting course was very difficult for me. I [G…"
type textarea "x"
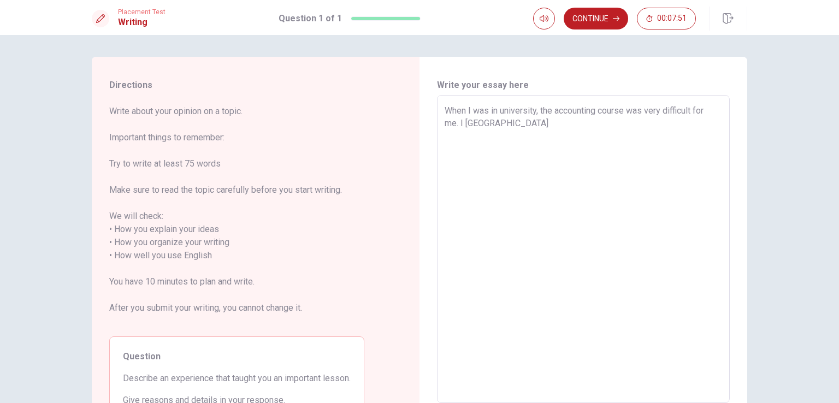
type textarea "When I was in university, the accounting course was very difficult for me. I ma…"
type textarea "x"
type textarea "When I was in university, the accounting course was very difficult for me. I ma…"
type textarea "x"
type textarea "When I was in university, the accounting course was very difficult for me. I ma…"
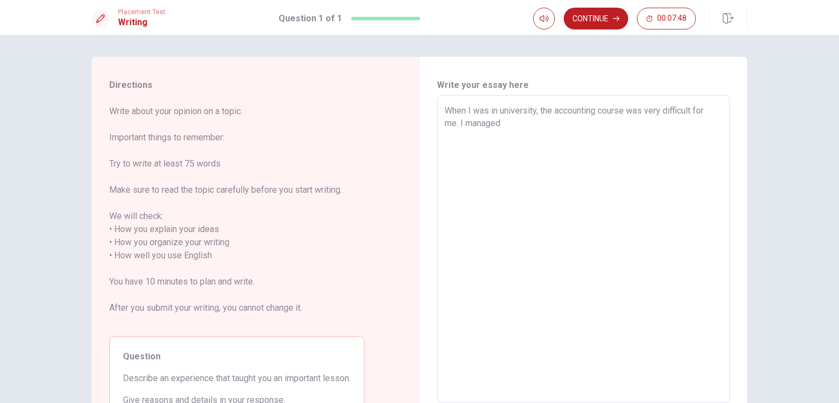
type textarea "x"
type textarea "When I was in university, the accounting course was very difficult for me. I ma…"
type textarea "x"
type textarea "When I was in university, the accounting course was very difficult for me. I ma…"
type textarea "x"
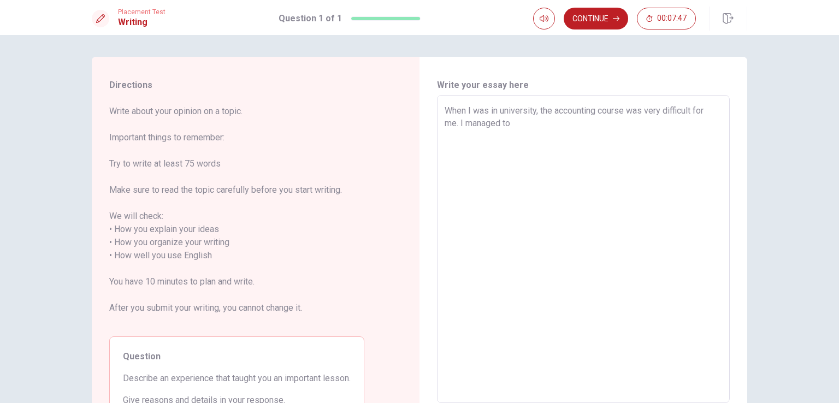
type textarea "When I was in university, the accounting course was very difficult for me. I ma…"
type textarea "x"
type textarea "When I was in university, the accounting course was very difficult for me. I ma…"
type textarea "x"
type textarea "When I was in university, the accounting course was very difficult for me. I ma…"
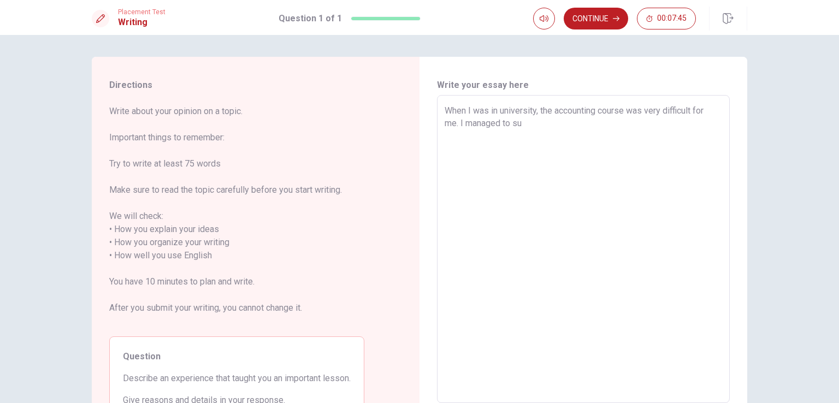
type textarea "x"
type textarea "When I was in university, the accounting course was very difficult for me. I ma…"
type textarea "x"
type textarea "When I was in university, the accounting course was very difficult for me. I ma…"
type textarea "x"
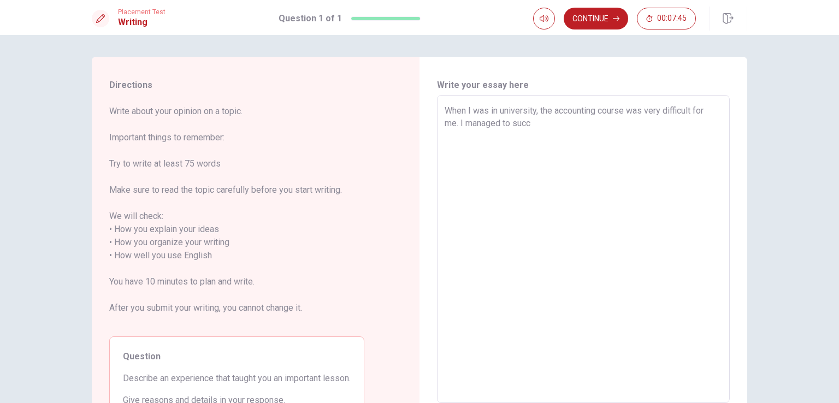
type textarea "When I was in university, the accounting course was very difficult for me. I ma…"
type textarea "x"
type textarea "When I was in university, the accounting course was very difficult for me. I ma…"
type textarea "x"
type textarea "When I was in university, the accounting course was very difficult for me. I ma…"
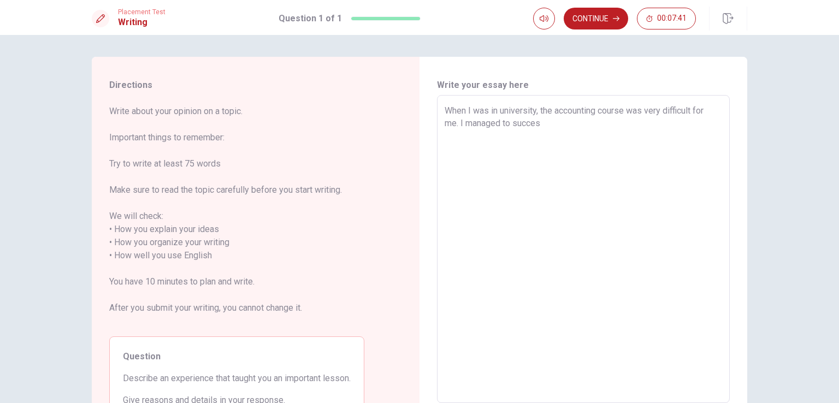
type textarea "x"
type textarea "When I was in university, the accounting course was very difficult for me. I ma…"
type textarea "x"
type textarea "When I was in university, the accounting course was very difficult for me. I ma…"
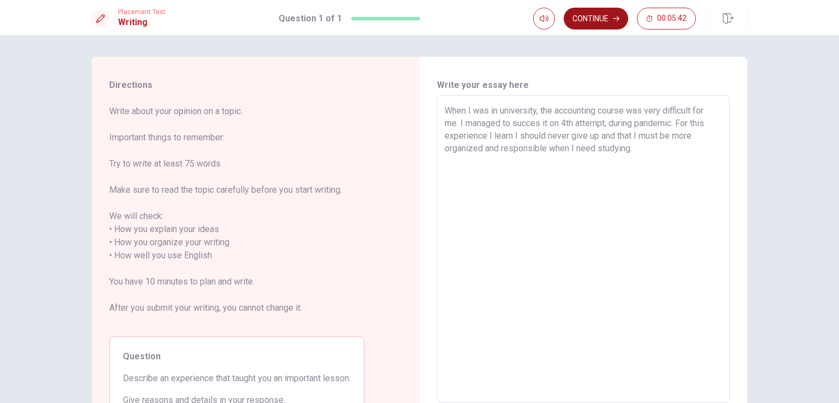
click at [599, 22] on button "Continue" at bounding box center [596, 19] width 64 height 22
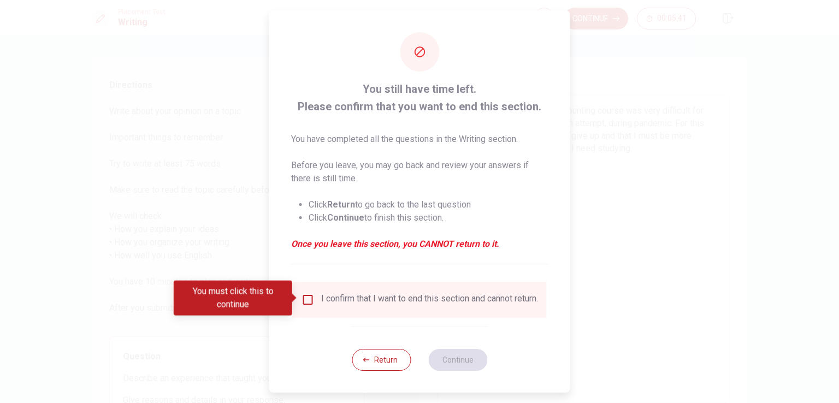
drag, startPoint x: 306, startPoint y: 300, endPoint x: 439, endPoint y: 351, distance: 142.8
click at [306, 300] on input "You must click this to continue" at bounding box center [308, 299] width 13 height 13
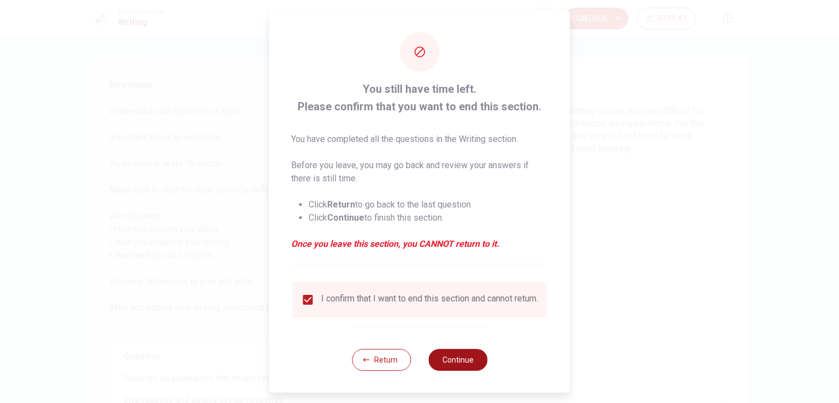
click at [476, 363] on button "Continue" at bounding box center [457, 360] width 59 height 22
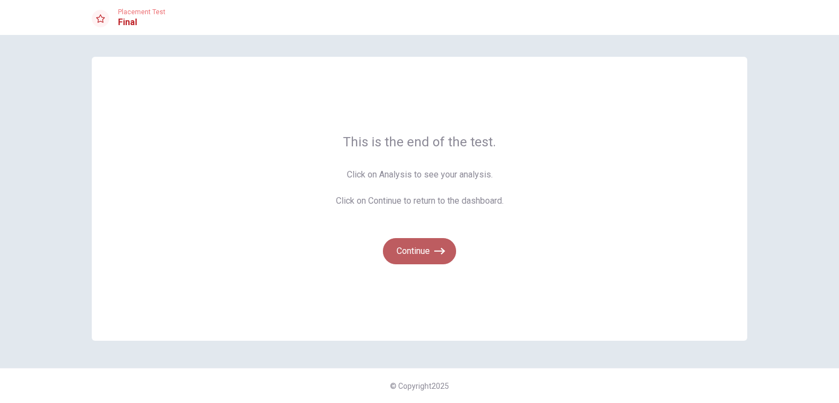
click at [433, 249] on button "Continue" at bounding box center [419, 251] width 73 height 26
